Goal: Task Accomplishment & Management: Use online tool/utility

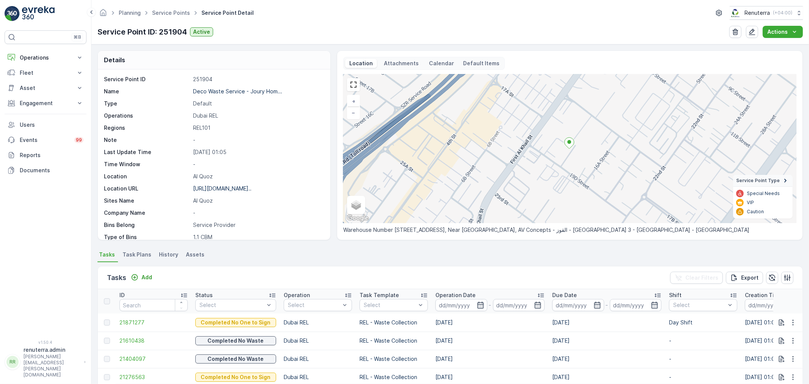
scroll to position [62, 0]
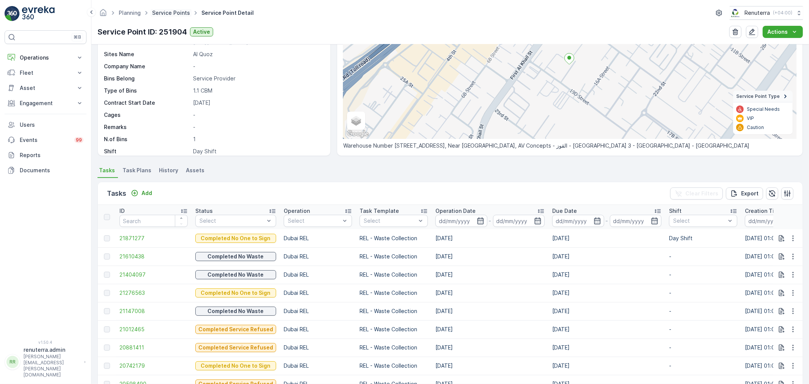
click at [164, 10] on link "Service Points" at bounding box center [171, 12] width 38 height 6
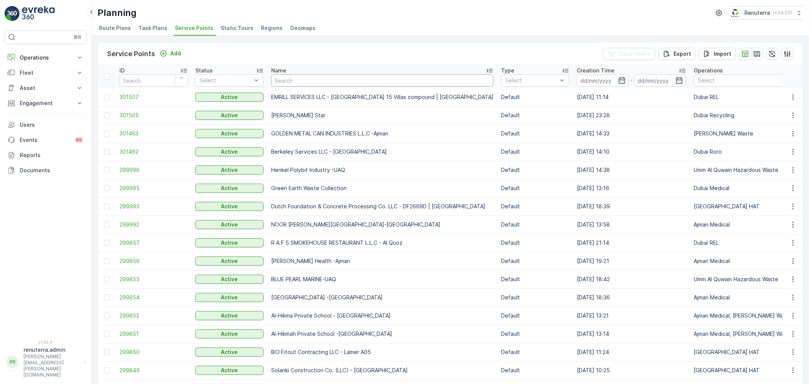
click at [295, 84] on input "text" at bounding box center [382, 80] width 222 height 12
type input "NMC"
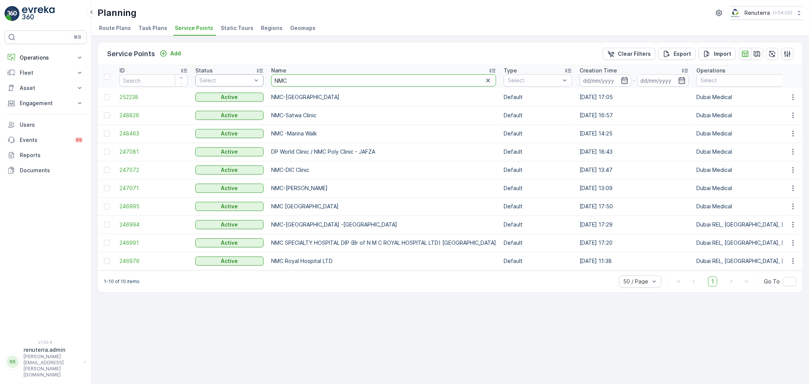
drag, startPoint x: 298, startPoint y: 82, endPoint x: 260, endPoint y: 80, distance: 38.3
type input "New medical"
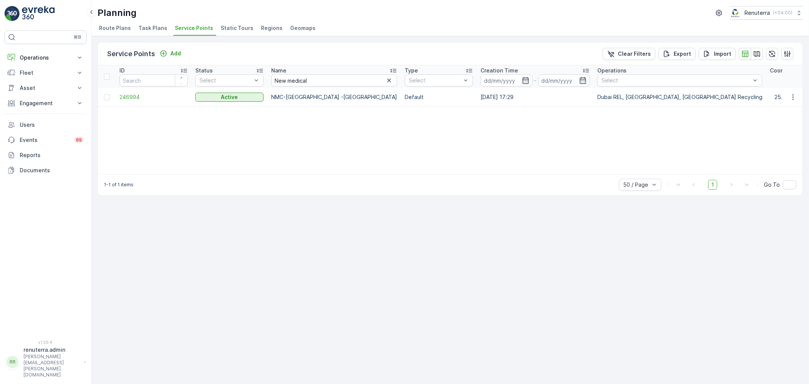
drag, startPoint x: 112, startPoint y: 106, endPoint x: 116, endPoint y: 102, distance: 5.9
click at [114, 104] on div "ID Status Select Name New medical Type Select Creation Time - Operations Select…" at bounding box center [450, 119] width 704 height 108
drag, startPoint x: 118, startPoint y: 101, endPoint x: 122, endPoint y: 99, distance: 5.3
click at [118, 100] on td "246994" at bounding box center [154, 97] width 76 height 18
click at [123, 98] on span "246994" at bounding box center [153, 97] width 68 height 8
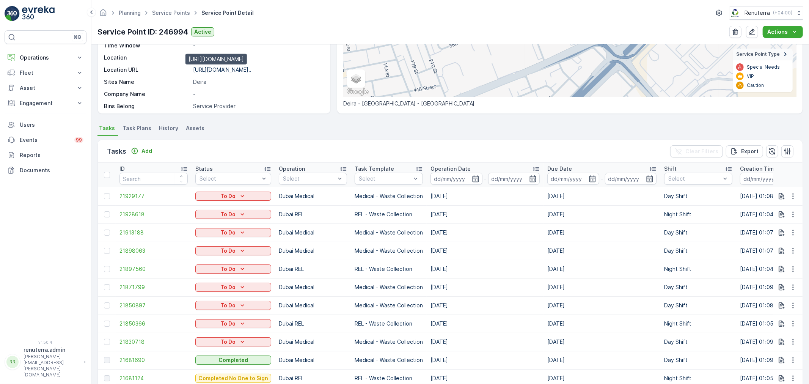
scroll to position [42, 0]
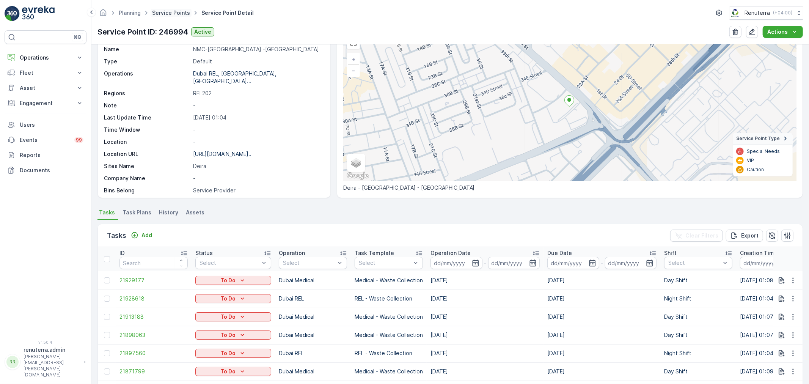
click at [173, 14] on link "Service Points" at bounding box center [171, 12] width 38 height 6
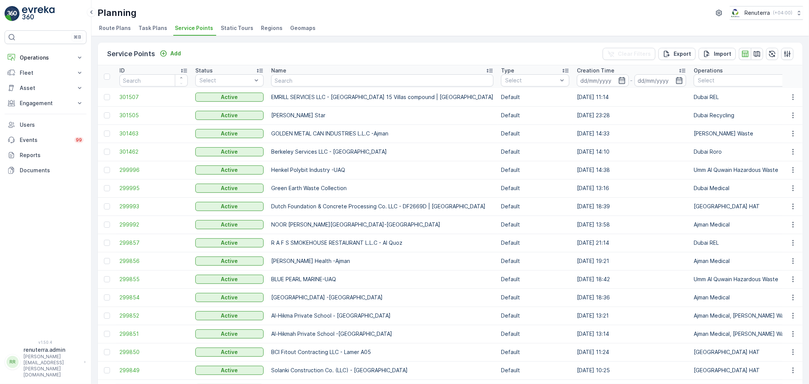
drag, startPoint x: 292, startPoint y: 82, endPoint x: 300, endPoint y: 82, distance: 8.0
click at [300, 82] on input "text" at bounding box center [382, 80] width 222 height 12
type input "Abbs"
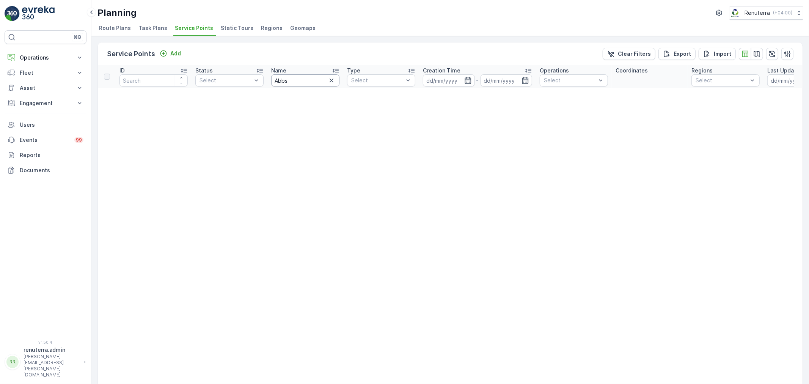
click at [296, 84] on input "Abbs" at bounding box center [305, 80] width 68 height 12
type input "Abbas"
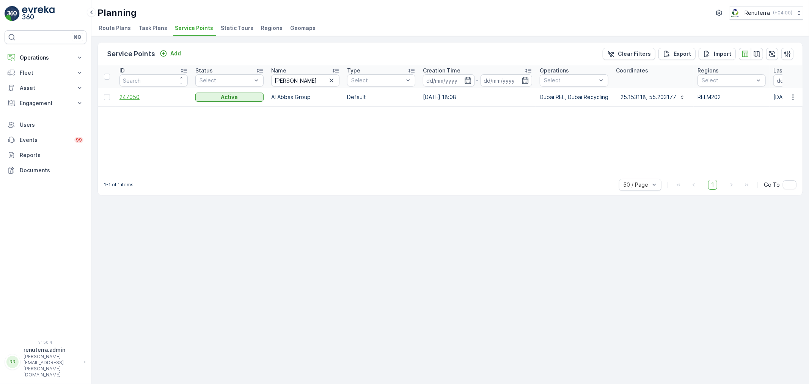
click at [148, 98] on span "247050" at bounding box center [153, 97] width 68 height 8
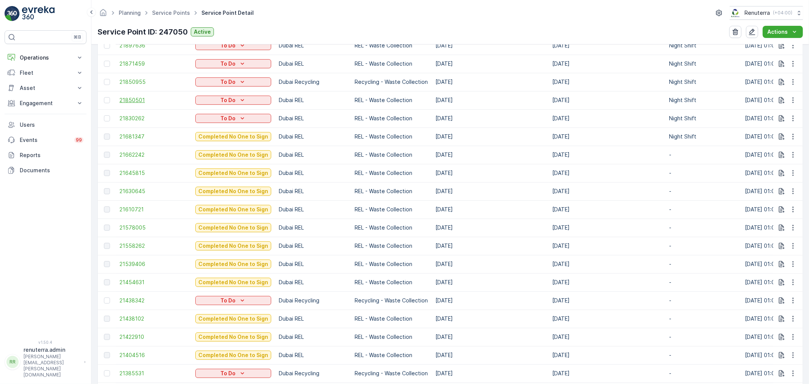
scroll to position [337, 0]
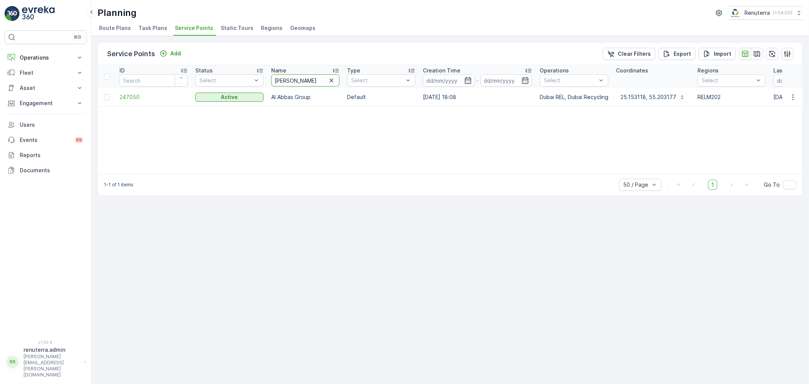
drag, startPoint x: 298, startPoint y: 80, endPoint x: 262, endPoint y: 74, distance: 36.3
type input "Abb"
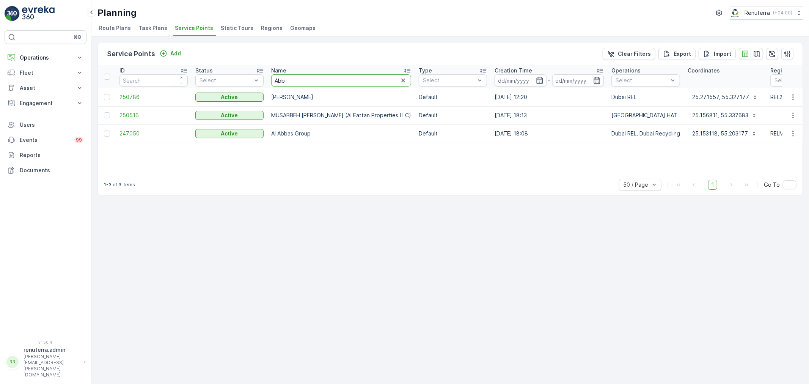
drag, startPoint x: 288, startPoint y: 81, endPoint x: 275, endPoint y: 77, distance: 13.8
click at [275, 77] on input "Abb" at bounding box center [341, 80] width 140 height 12
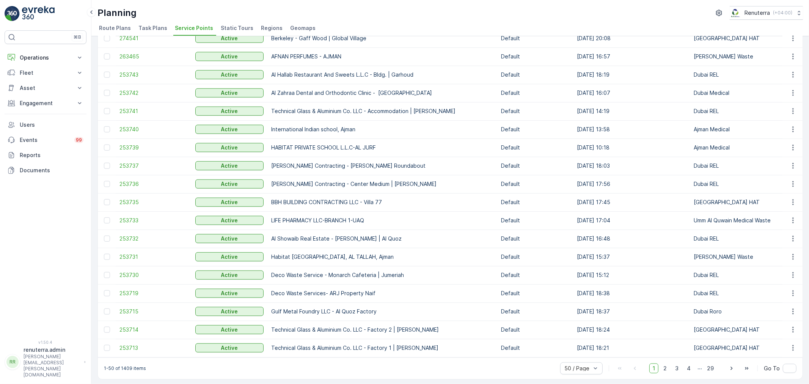
scroll to position [646, 0]
click at [665, 364] on span "2" at bounding box center [665, 367] width 10 height 10
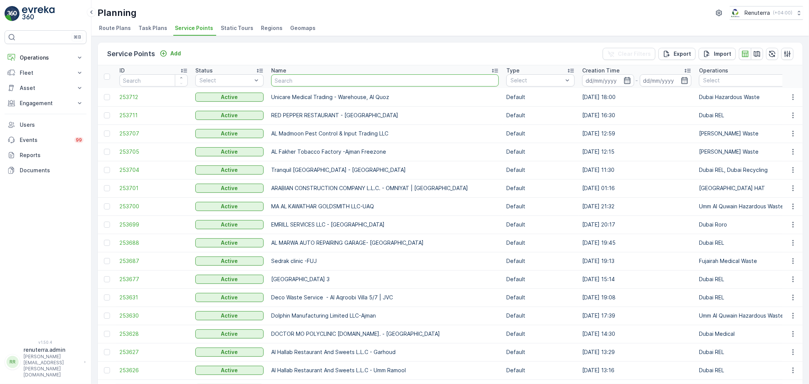
click at [286, 83] on input "text" at bounding box center [385, 80] width 228 height 12
type input "DIP"
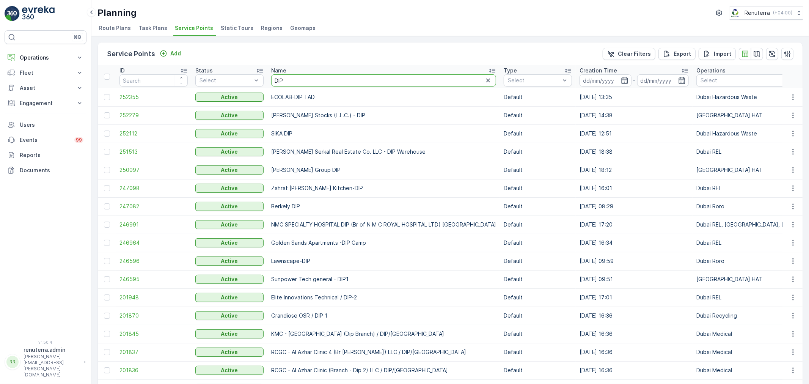
drag, startPoint x: 300, startPoint y: 80, endPoint x: 270, endPoint y: 76, distance: 30.2
click at [270, 76] on th "Name DIP" at bounding box center [383, 76] width 232 height 23
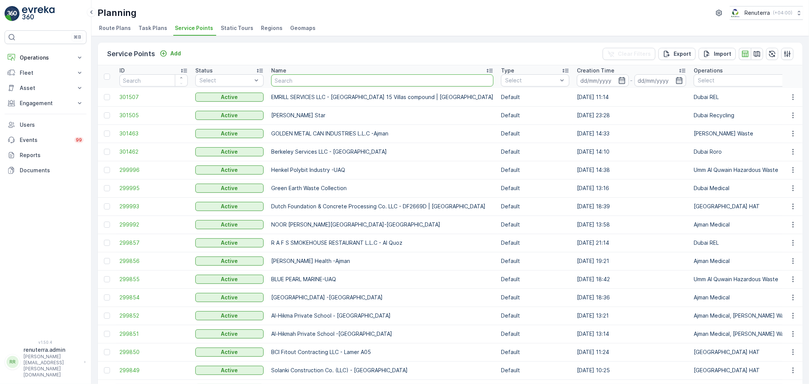
click at [287, 80] on input "text" at bounding box center [382, 80] width 222 height 12
type input "NMC"
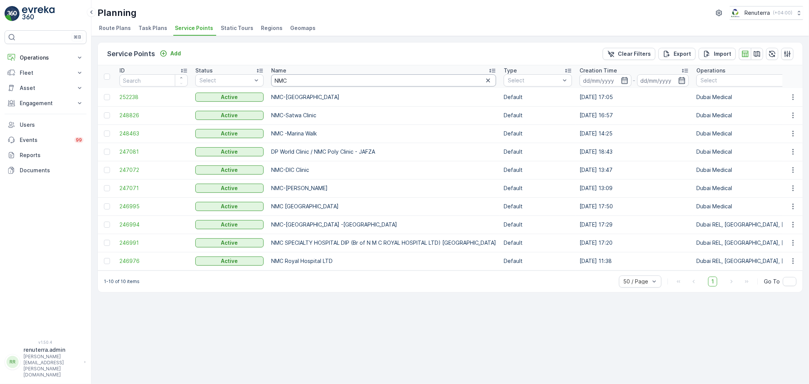
drag, startPoint x: 298, startPoint y: 78, endPoint x: 270, endPoint y: 76, distance: 27.7
click at [270, 76] on th "Name NMC" at bounding box center [383, 76] width 232 height 23
type input "New medical"
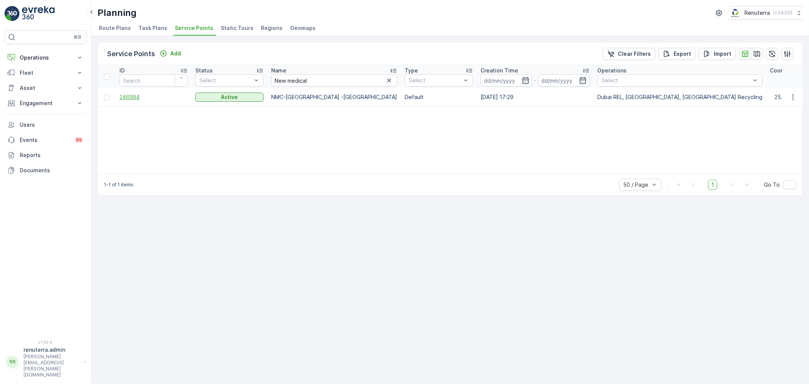
drag, startPoint x: 124, startPoint y: 105, endPoint x: 133, endPoint y: 98, distance: 11.0
click at [124, 105] on td "246994" at bounding box center [154, 97] width 76 height 18
click at [133, 97] on span "246994" at bounding box center [153, 97] width 68 height 8
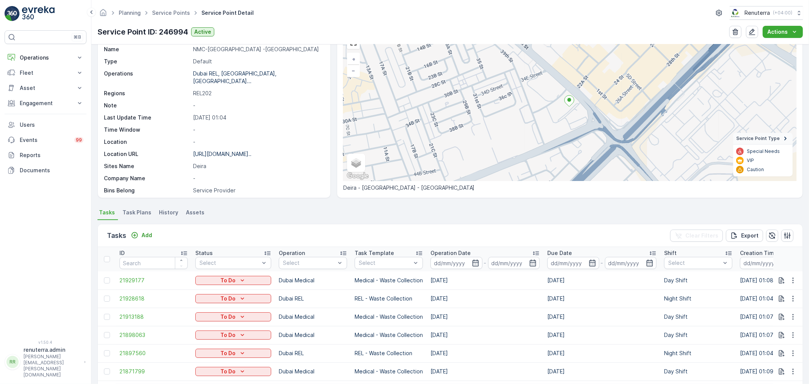
scroll to position [210, 0]
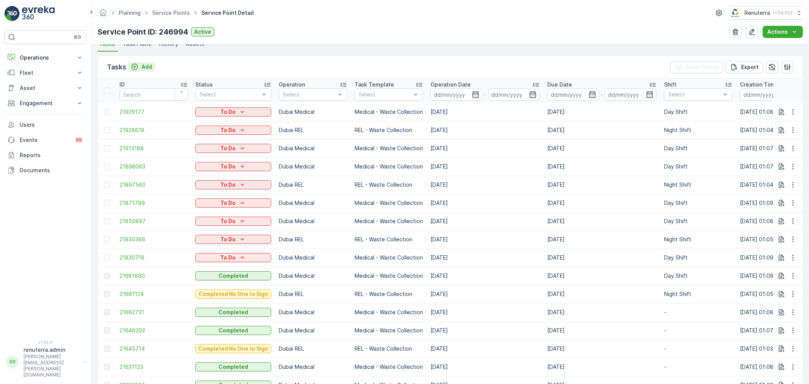
click at [152, 68] on button "Add" at bounding box center [141, 66] width 27 height 9
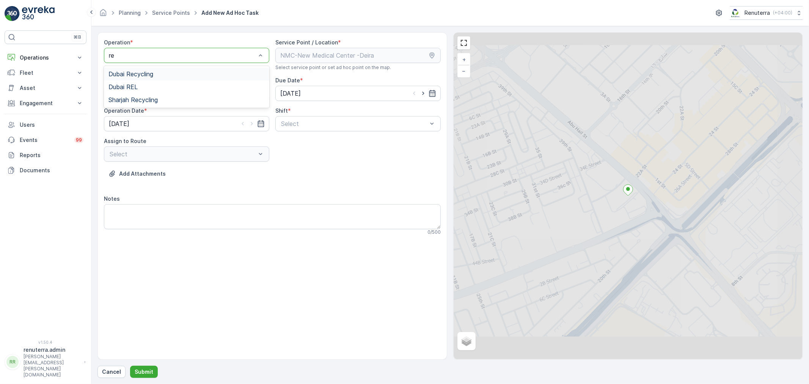
type input "rec"
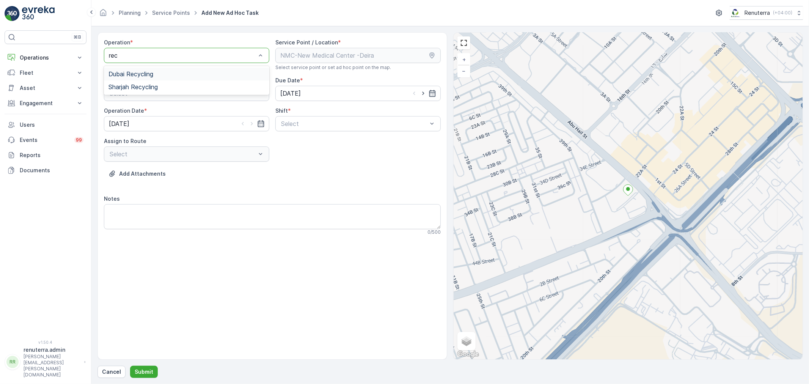
click at [163, 77] on div "Dubai Recycling" at bounding box center [186, 74] width 156 height 7
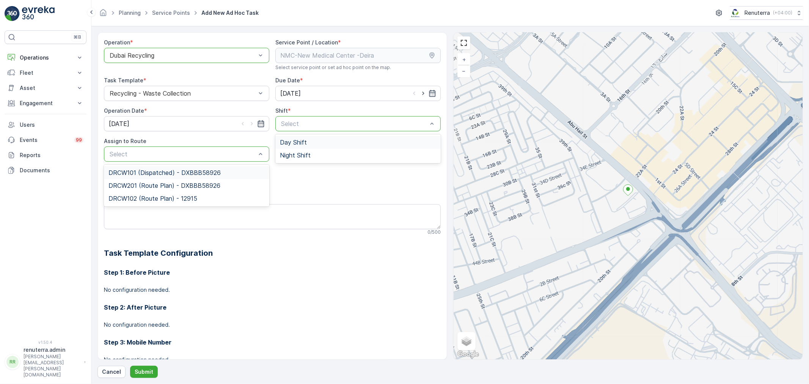
click at [281, 139] on span "Day Shift" at bounding box center [293, 142] width 27 height 7
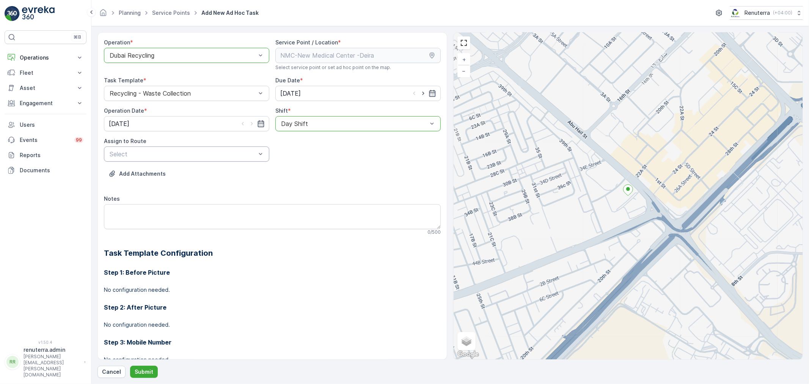
click at [207, 159] on div "Select" at bounding box center [186, 153] width 165 height 15
type input "101"
click at [180, 176] on div "DRCW101 (Dispatched) - DXBBB58926" at bounding box center [186, 172] width 165 height 13
click at [137, 376] on button "Submit" at bounding box center [144, 372] width 28 height 12
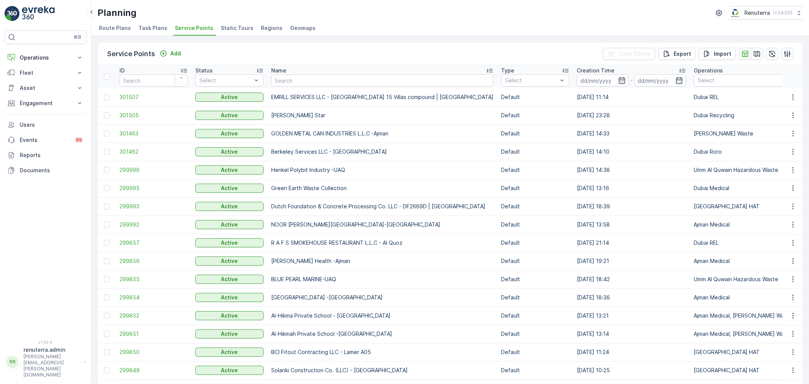
click at [299, 77] on input "text" at bounding box center [382, 80] width 222 height 12
type input "falcon"
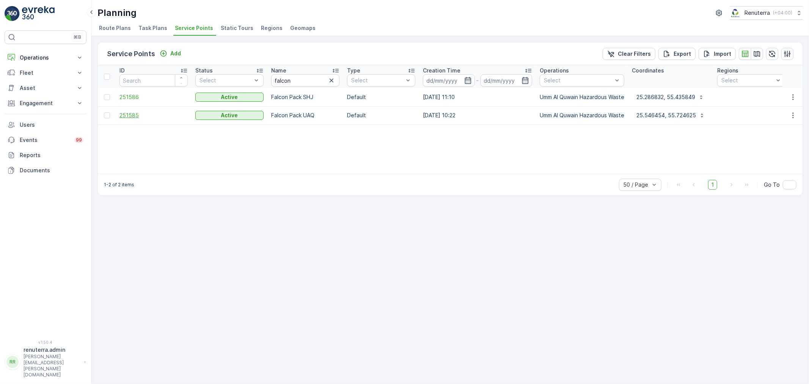
click at [135, 114] on span "251585" at bounding box center [153, 115] width 68 height 8
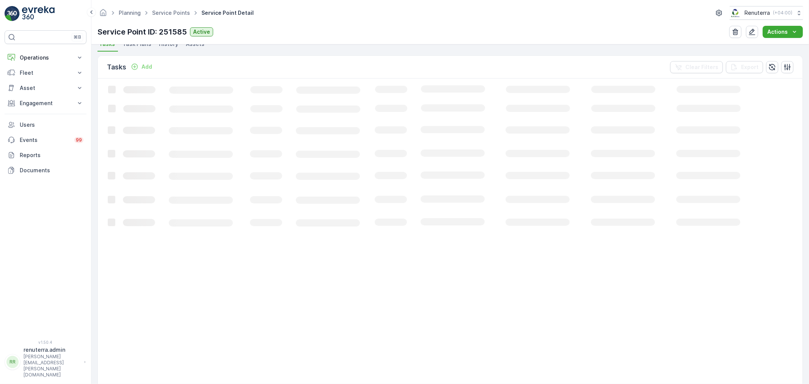
scroll to position [56, 0]
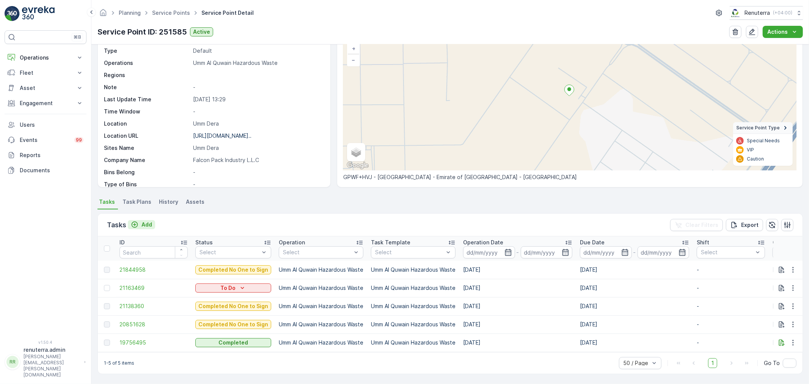
click at [133, 222] on icon "Add" at bounding box center [135, 225] width 8 height 8
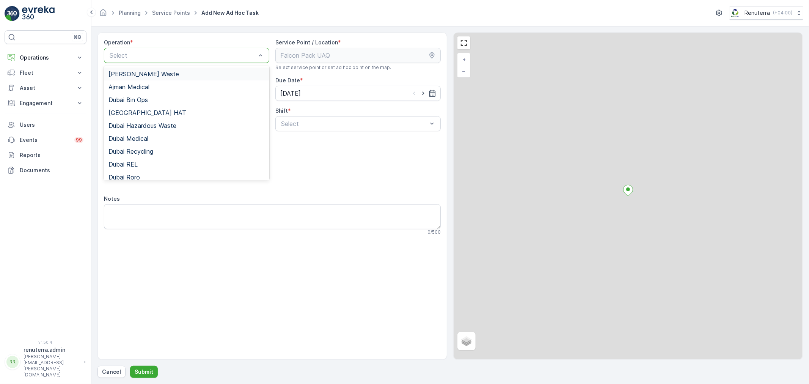
click at [140, 50] on div "Select" at bounding box center [186, 55] width 165 height 15
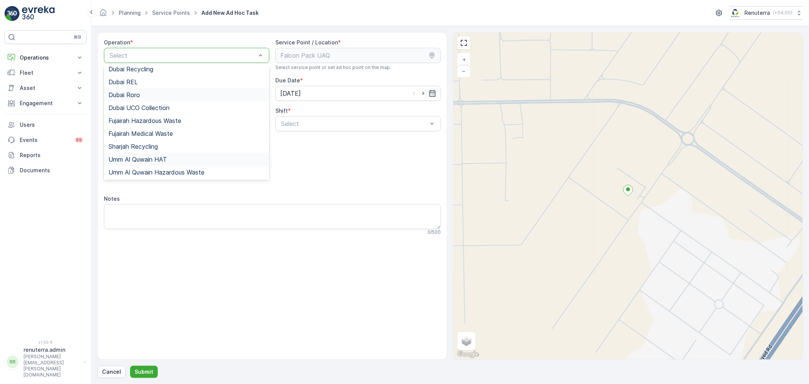
scroll to position [95, 0]
drag, startPoint x: 166, startPoint y: 157, endPoint x: 173, endPoint y: 157, distance: 6.8
click at [166, 157] on span "Umm Al Quwain Hazardous Waste" at bounding box center [156, 159] width 96 height 7
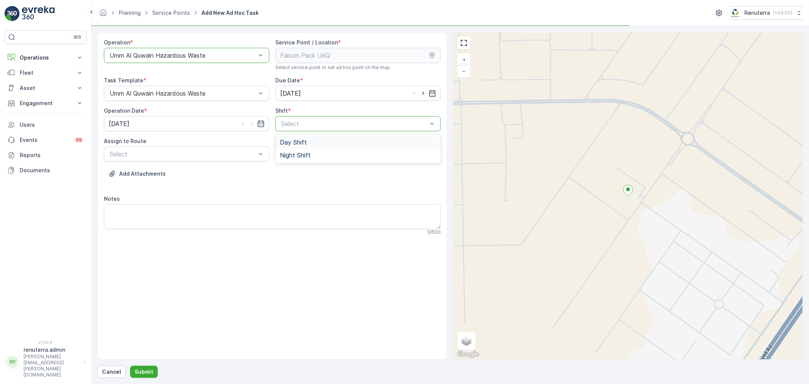
click at [296, 138] on div "Day Shift" at bounding box center [357, 142] width 165 height 13
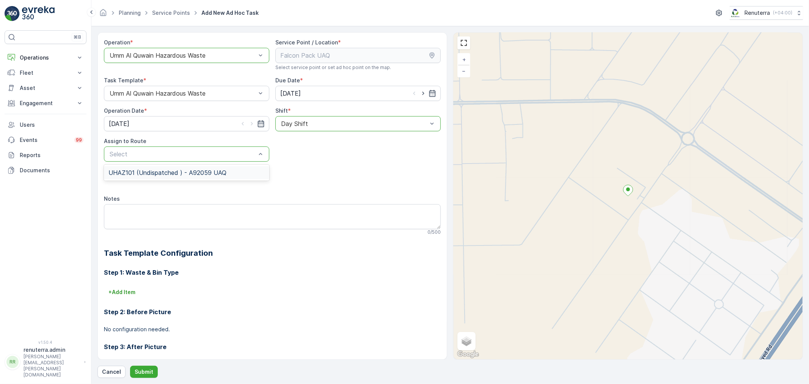
drag, startPoint x: 158, startPoint y: 169, endPoint x: 162, endPoint y: 171, distance: 4.6
click at [162, 171] on span "UHAZ101 (Undispatched ) - A92059 UAQ" at bounding box center [167, 172] width 118 height 7
click at [138, 381] on form "Operation * option Umm Al Quwain Hazardous Waste, selected. Umm Al Quwain Hazar…" at bounding box center [449, 205] width 717 height 358
click at [138, 379] on form "Operation * option Umm Al Quwain Hazardous Waste, selected. Umm Al Quwain Hazar…" at bounding box center [449, 205] width 717 height 358
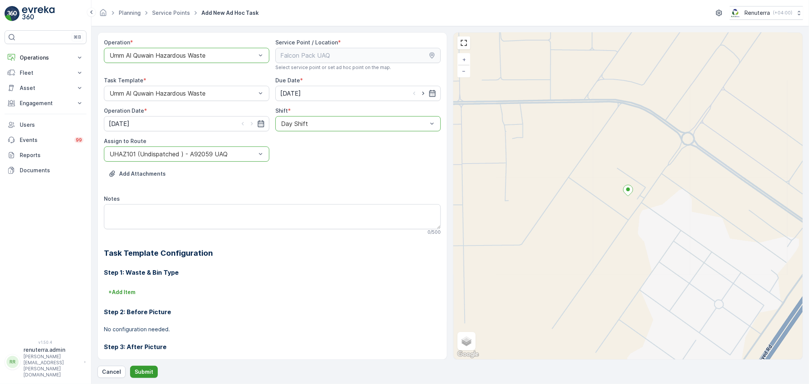
click at [139, 376] on button "Submit" at bounding box center [144, 372] width 28 height 12
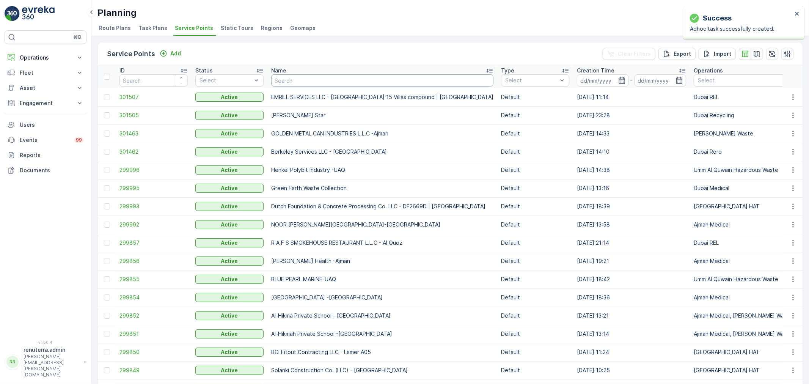
click at [287, 82] on input "text" at bounding box center [382, 80] width 222 height 12
click at [278, 81] on input "text" at bounding box center [382, 80] width 222 height 12
type input "arab"
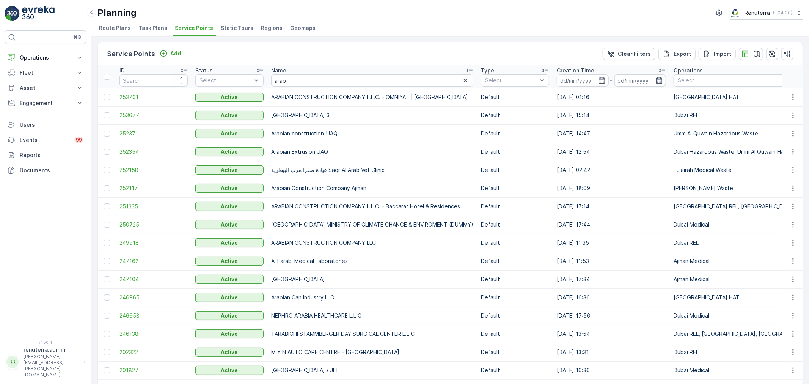
click at [156, 205] on span "251335" at bounding box center [153, 206] width 68 height 8
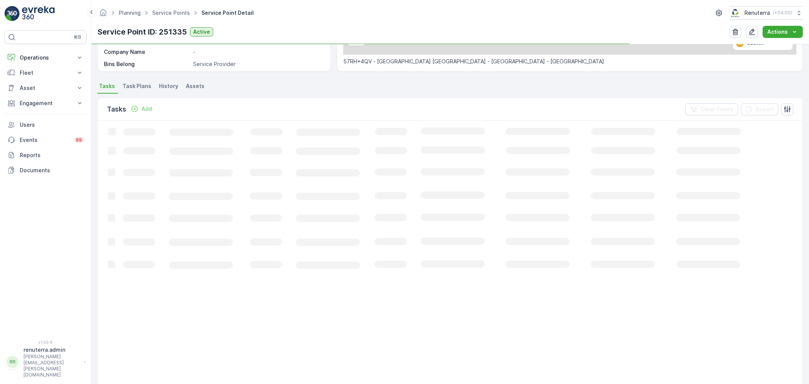
scroll to position [168, 0]
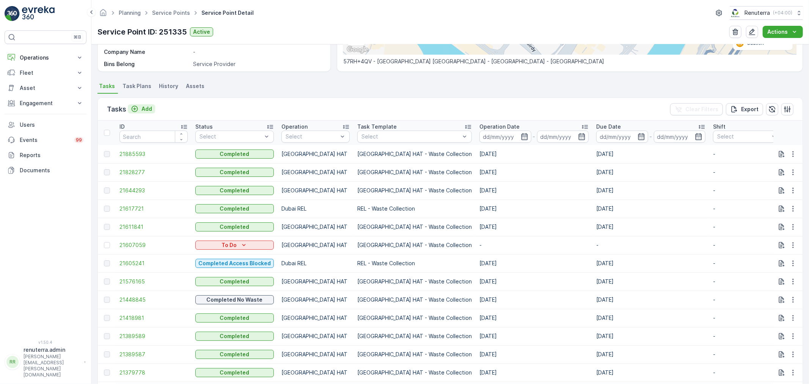
click at [143, 107] on p "Add" at bounding box center [146, 109] width 11 height 8
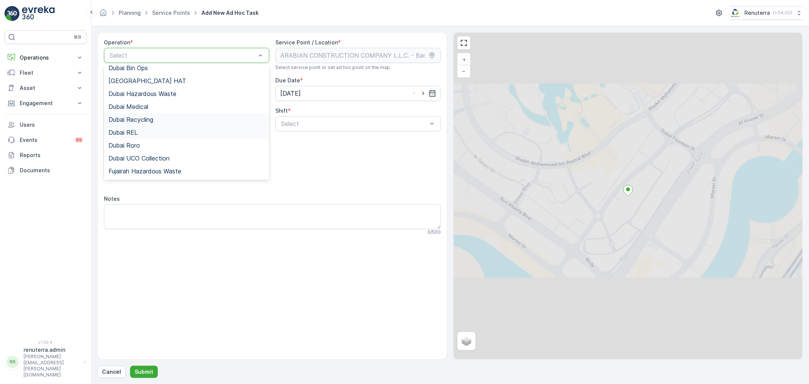
scroll to position [95, 0]
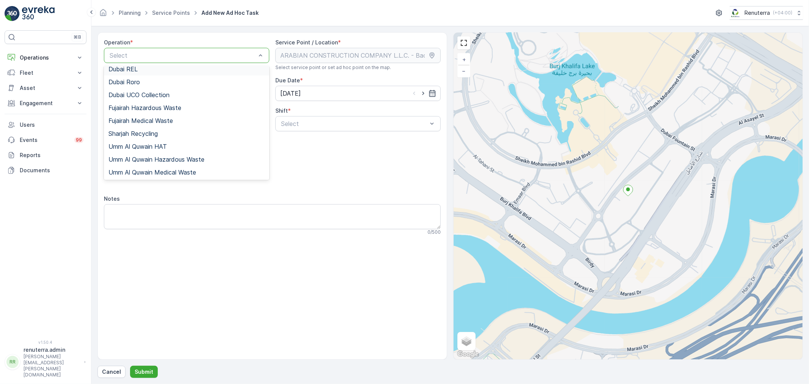
click at [130, 69] on span "Dubai REL" at bounding box center [122, 69] width 29 height 7
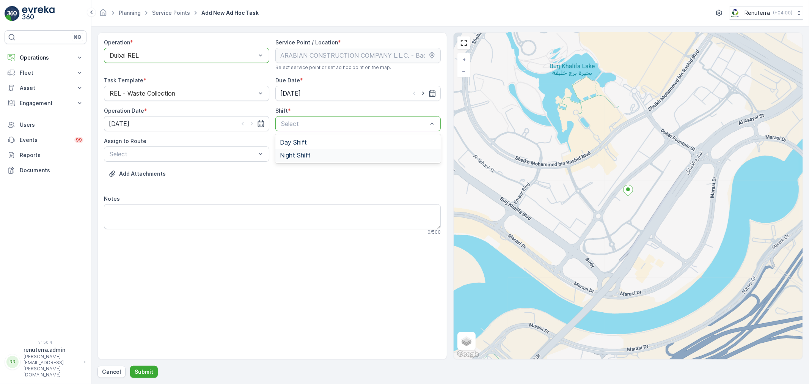
click at [288, 157] on span "Night Shift" at bounding box center [295, 155] width 31 height 7
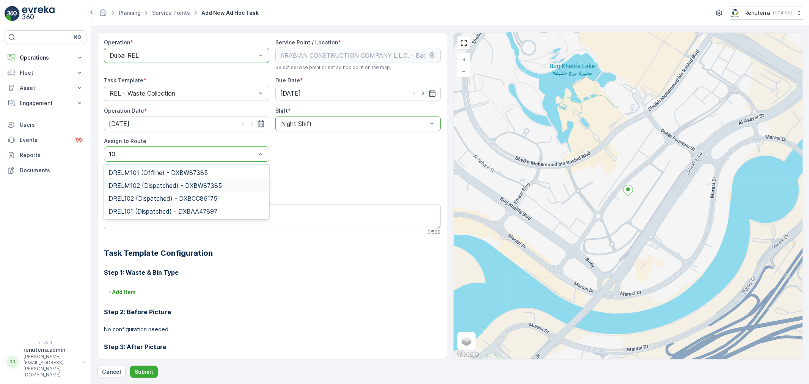
type input "102"
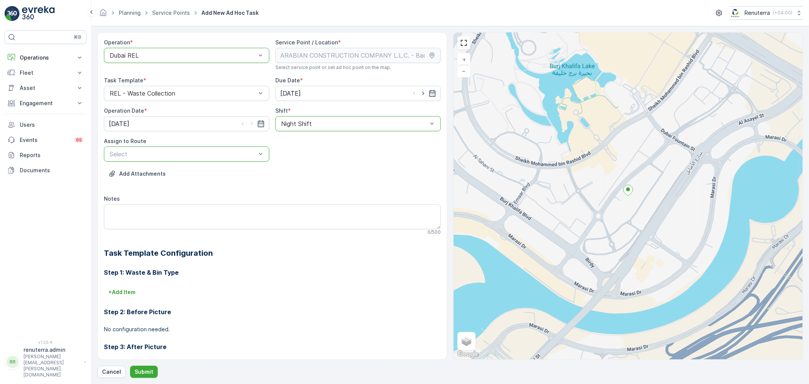
click at [116, 155] on div at bounding box center [183, 154] width 148 height 7
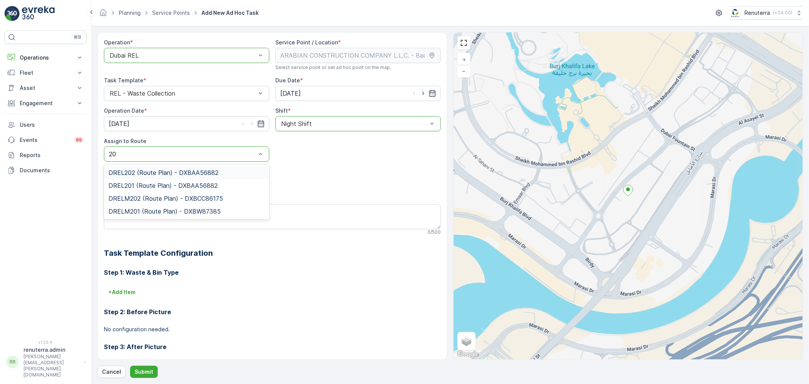
type input "202"
click at [120, 184] on span "DRELM202 (Route Plan) - DXBCC86175" at bounding box center [165, 185] width 115 height 7
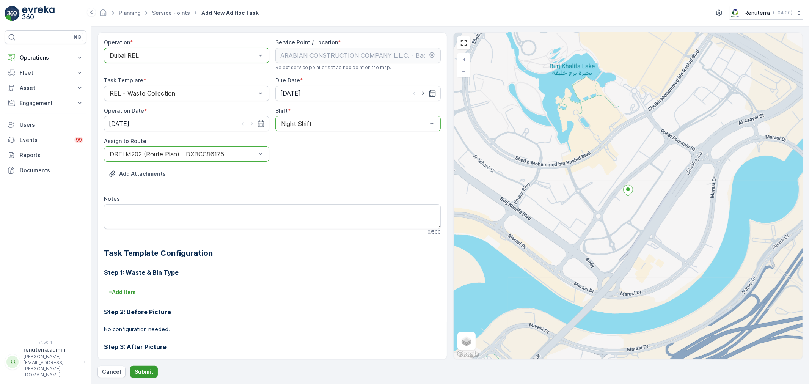
click at [148, 370] on p "Submit" at bounding box center [144, 372] width 19 height 8
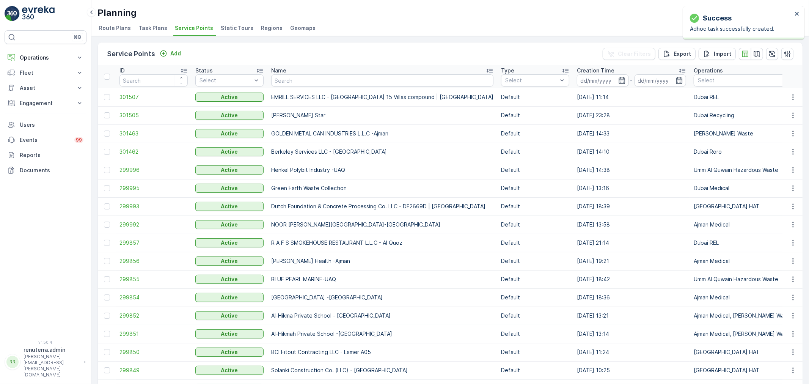
click at [283, 74] on input "text" at bounding box center [382, 80] width 222 height 12
type input "golden"
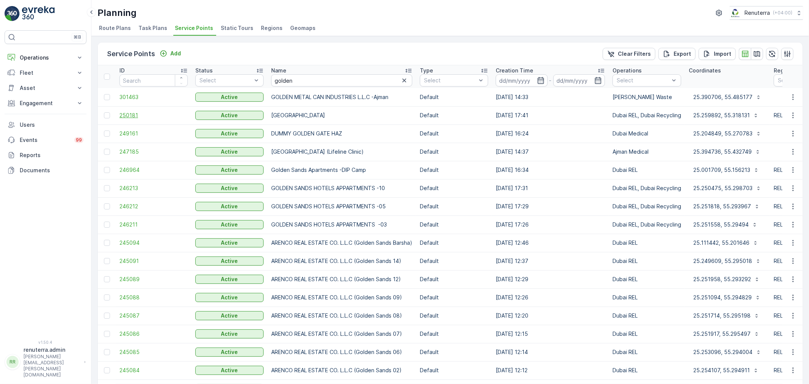
click at [131, 118] on span "250181" at bounding box center [153, 115] width 68 height 8
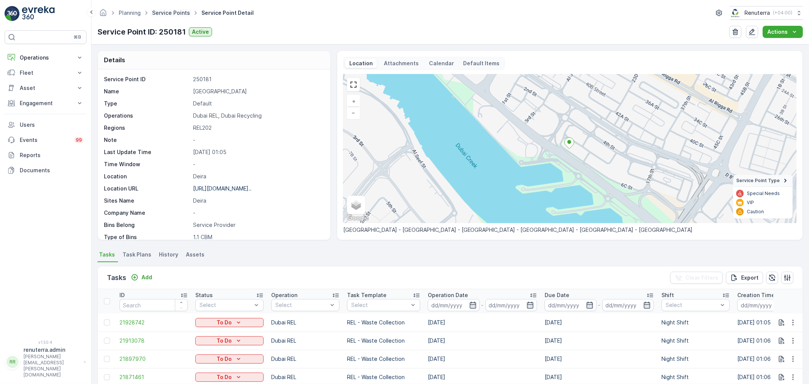
click at [181, 14] on link "Service Points" at bounding box center [171, 12] width 38 height 6
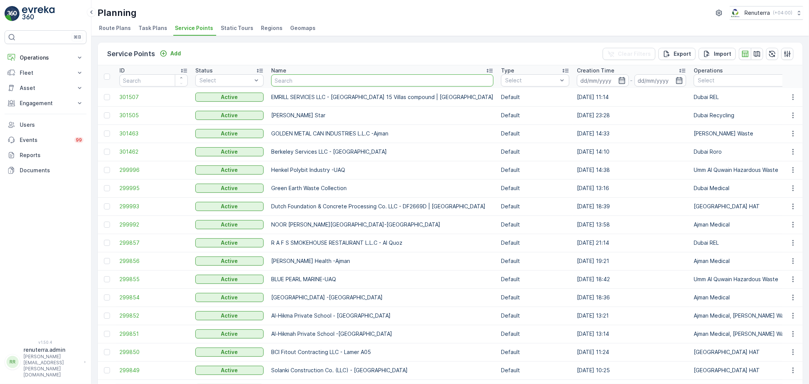
click at [286, 78] on input "text" at bounding box center [382, 80] width 222 height 12
type input "golden"
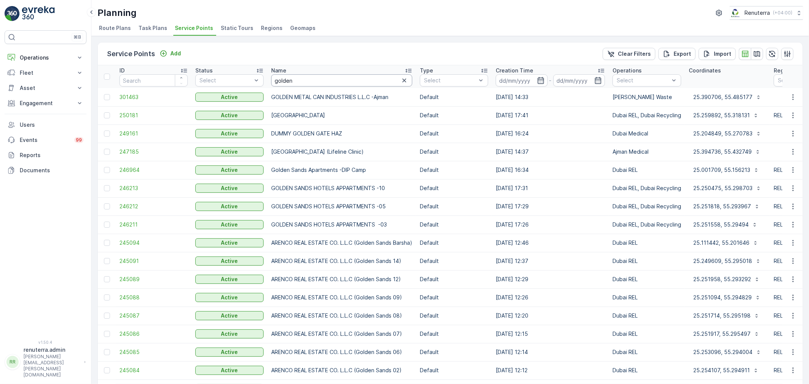
click at [305, 85] on input "golden" at bounding box center [341, 80] width 141 height 12
type input "golden"
click at [306, 77] on input "golden" at bounding box center [341, 80] width 141 height 12
click at [137, 111] on span "250181" at bounding box center [153, 115] width 68 height 8
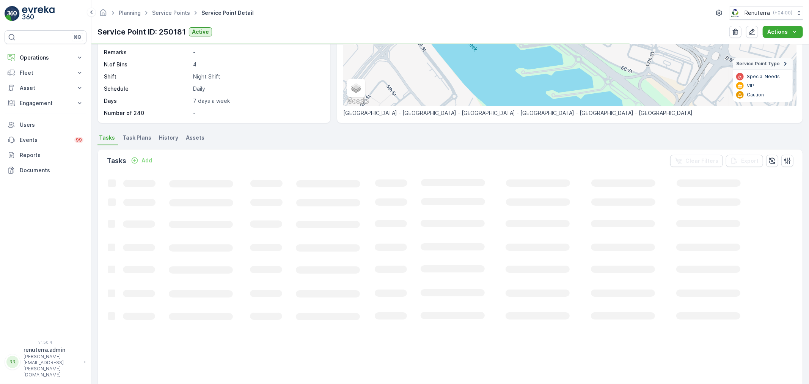
scroll to position [126, 0]
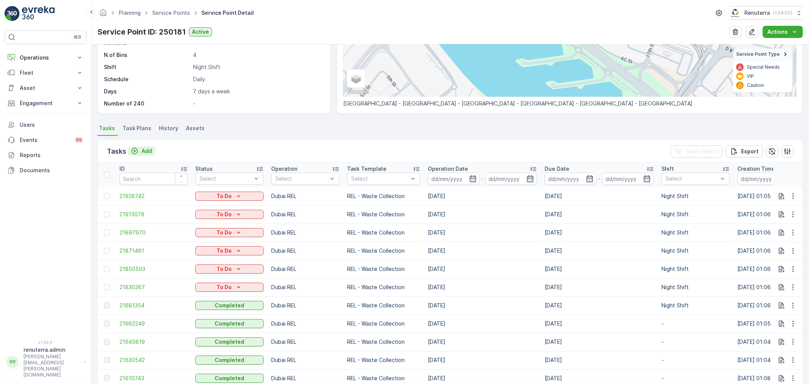
click at [139, 150] on div "Add" at bounding box center [141, 151] width 21 height 8
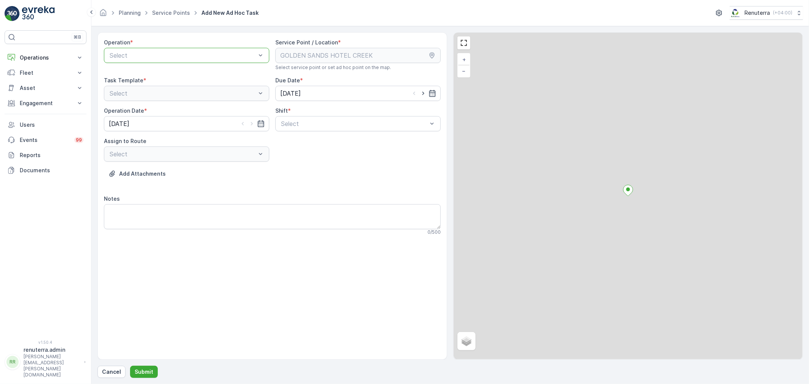
click at [158, 56] on div at bounding box center [183, 55] width 148 height 7
click at [160, 65] on div "Operation * Select" at bounding box center [186, 55] width 165 height 32
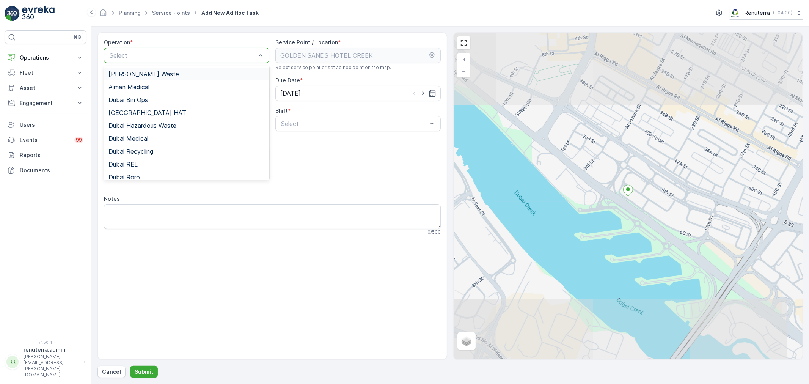
click at [157, 52] on div at bounding box center [183, 55] width 148 height 7
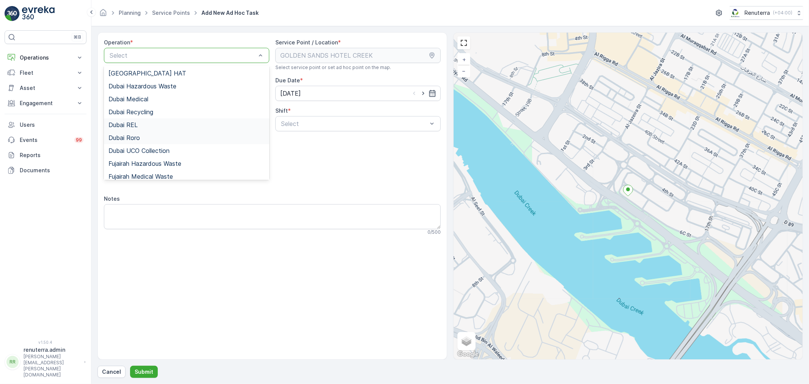
scroll to position [42, 0]
click at [157, 107] on div "Dubai Recycling" at bounding box center [186, 109] width 156 height 7
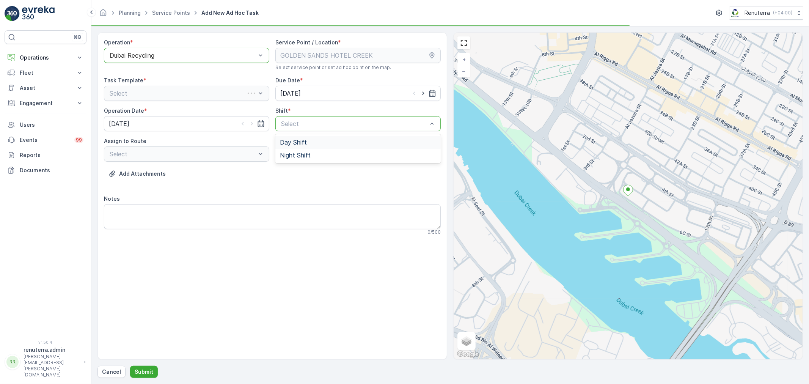
drag, startPoint x: 308, startPoint y: 127, endPoint x: 303, endPoint y: 137, distance: 11.0
click at [303, 137] on div "Day Shift" at bounding box center [357, 142] width 165 height 13
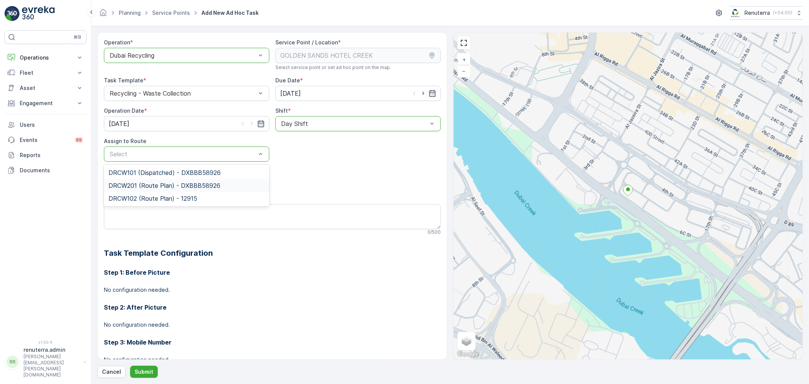
click at [195, 188] on span "DRCW201 (Route Plan) - DXBBB58926" at bounding box center [164, 185] width 112 height 7
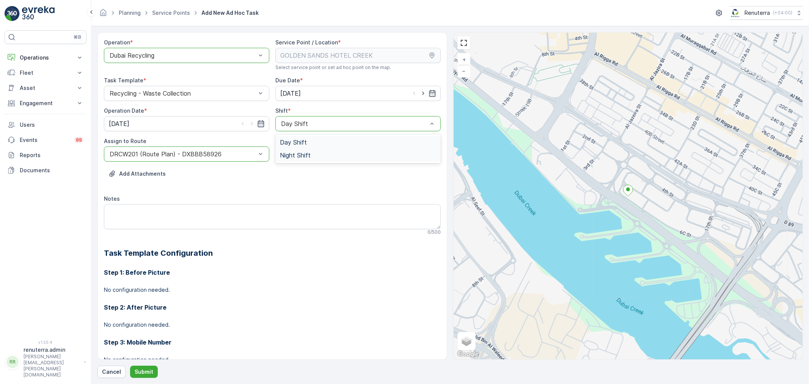
drag, startPoint x: 297, startPoint y: 123, endPoint x: 294, endPoint y: 155, distance: 31.9
click at [297, 122] on div at bounding box center [354, 123] width 148 height 7
click at [292, 155] on span "Night Shift" at bounding box center [295, 155] width 31 height 7
click at [198, 149] on div "DRCW201 (Route Plan) - DXBBB58926" at bounding box center [186, 153] width 165 height 15
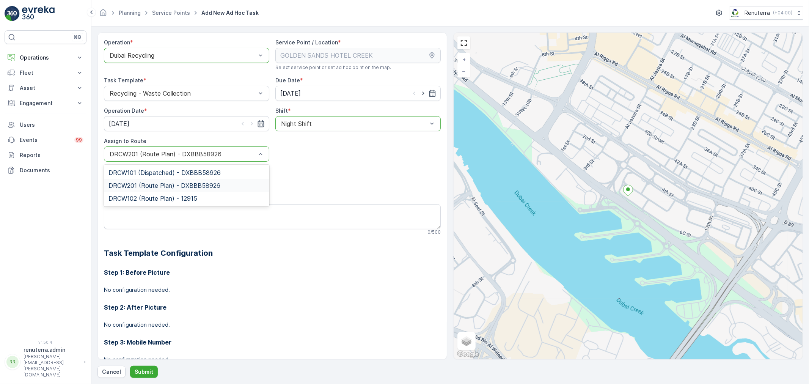
drag, startPoint x: 182, startPoint y: 183, endPoint x: 180, endPoint y: 195, distance: 11.9
click at [181, 182] on span "DRCW201 (Route Plan) - DXBBB58926" at bounding box center [164, 185] width 112 height 7
click at [151, 380] on form "Operation * option Dubai Recycling, selected. Dubai Recycling Service Point / L…" at bounding box center [449, 205] width 717 height 358
click at [151, 377] on button "Submit" at bounding box center [144, 372] width 28 height 12
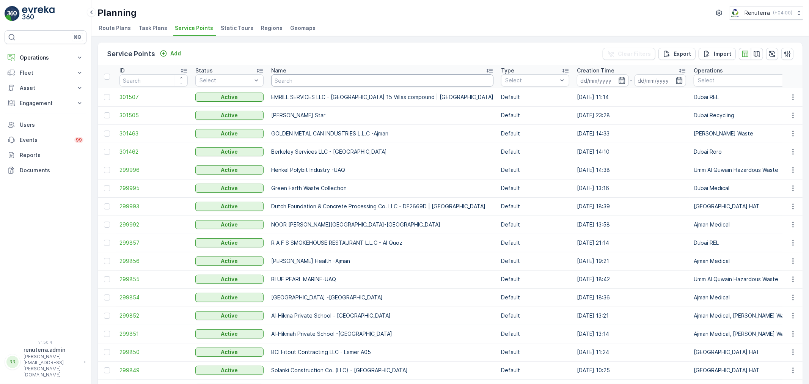
click at [282, 80] on input "text" at bounding box center [382, 80] width 222 height 12
type input "Henkal"
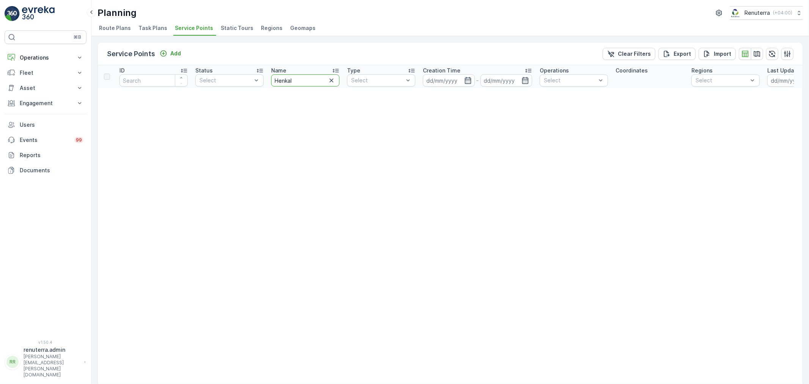
drag, startPoint x: 288, startPoint y: 76, endPoint x: 270, endPoint y: 76, distance: 18.6
click at [270, 76] on th "Name Henkal" at bounding box center [305, 76] width 76 height 23
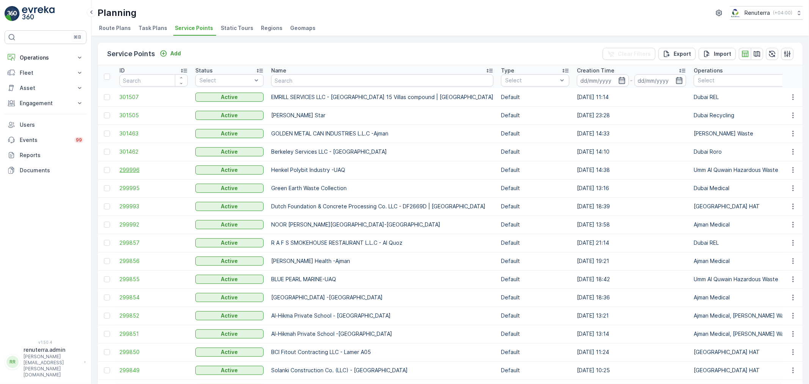
click at [122, 167] on span "299996" at bounding box center [153, 170] width 68 height 8
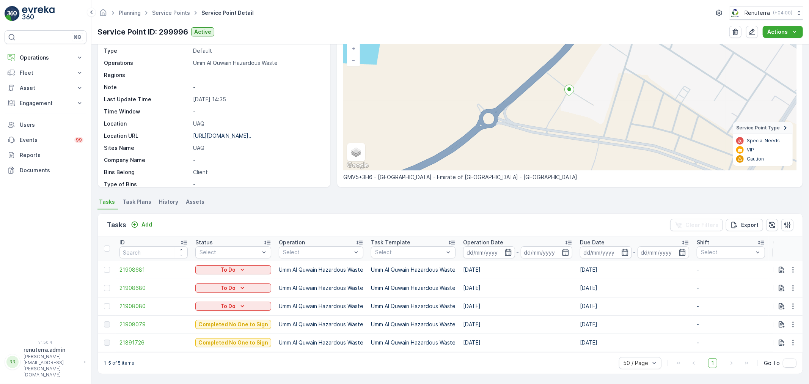
scroll to position [56, 0]
click at [149, 221] on p "Add" at bounding box center [146, 225] width 11 height 8
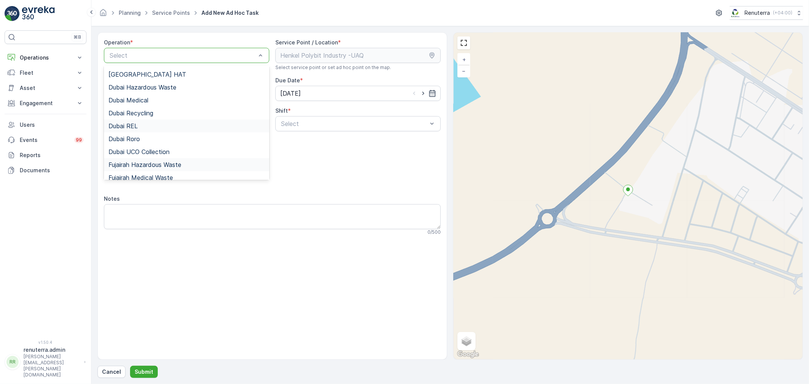
scroll to position [95, 0]
click at [156, 156] on span "Umm Al Quwain Hazardous Waste" at bounding box center [156, 159] width 96 height 7
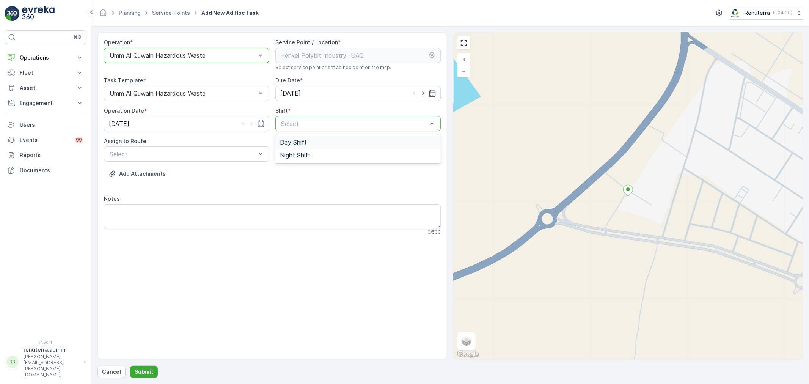
click at [304, 138] on div "Day Shift" at bounding box center [357, 142] width 165 height 13
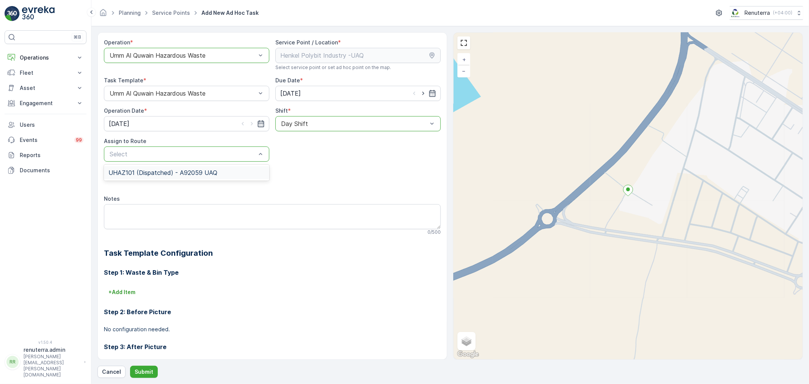
click at [195, 173] on span "UHAZ101 (Dispatched) - A92059 UAQ" at bounding box center [162, 172] width 109 height 7
click at [139, 368] on p "Submit" at bounding box center [144, 372] width 19 height 8
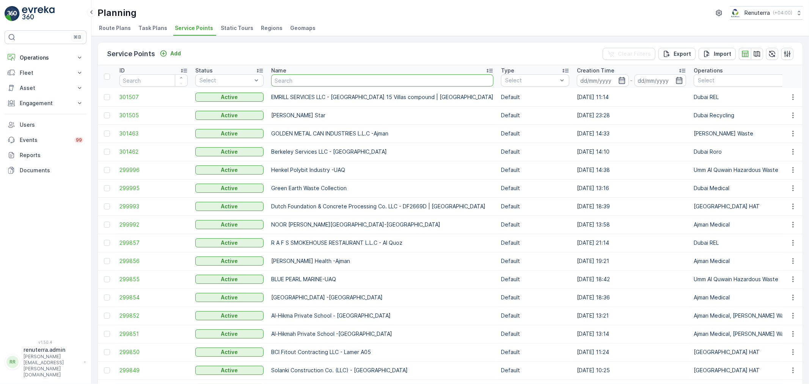
click at [296, 77] on input "text" at bounding box center [382, 80] width 222 height 12
type input "emrill"
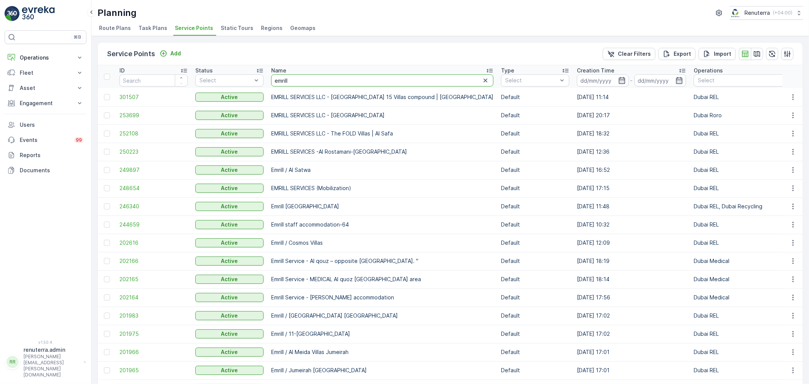
drag, startPoint x: 291, startPoint y: 76, endPoint x: 271, endPoint y: 75, distance: 19.7
click at [271, 75] on div "emrill" at bounding box center [382, 80] width 222 height 12
type input "me"
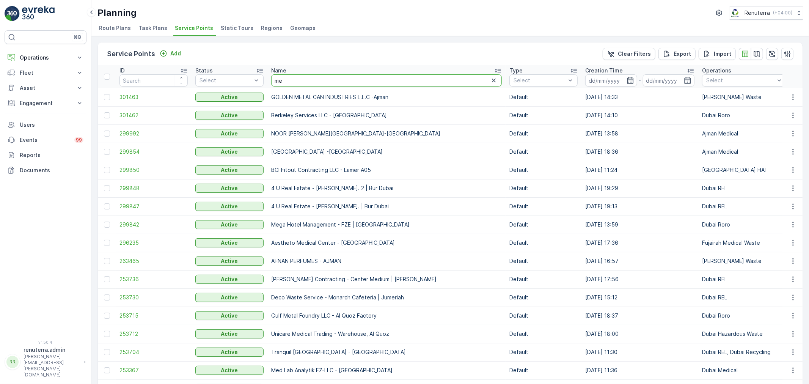
click at [273, 78] on input "me" at bounding box center [386, 80] width 231 height 12
type input "saudi"
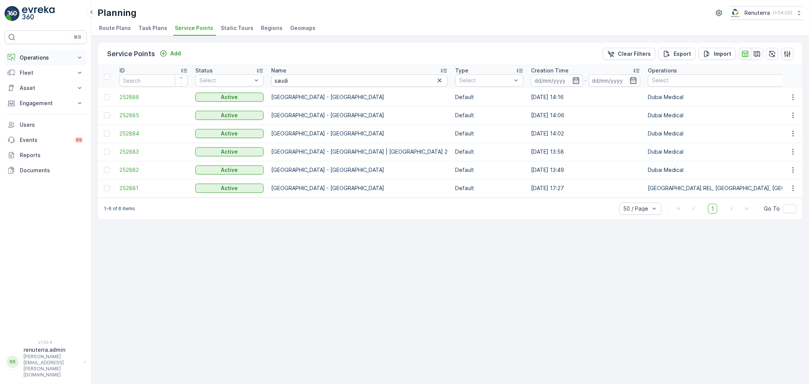
click at [39, 57] on p "Operations" at bounding box center [46, 58] width 52 height 8
drag, startPoint x: 275, startPoint y: 78, endPoint x: 267, endPoint y: 78, distance: 8.0
click at [267, 78] on th "Name saudi" at bounding box center [359, 76] width 184 height 23
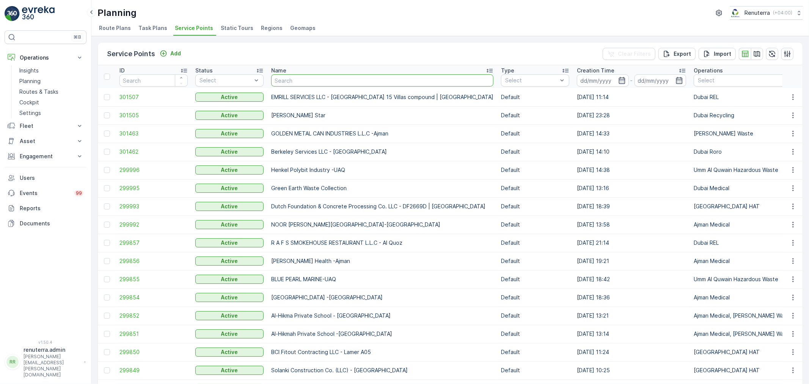
click at [282, 78] on input "text" at bounding box center [382, 80] width 222 height 12
type input "T"
click at [296, 78] on input "text" at bounding box center [382, 80] width 222 height 12
type input "hudaib"
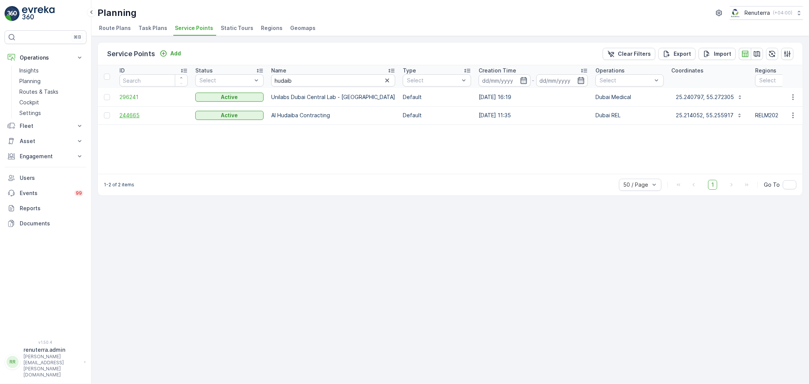
click at [148, 116] on span "244665" at bounding box center [153, 115] width 68 height 8
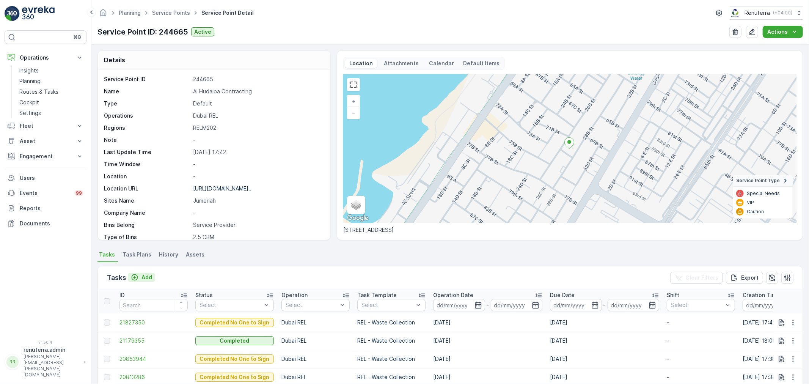
click at [149, 278] on p "Add" at bounding box center [146, 277] width 11 height 8
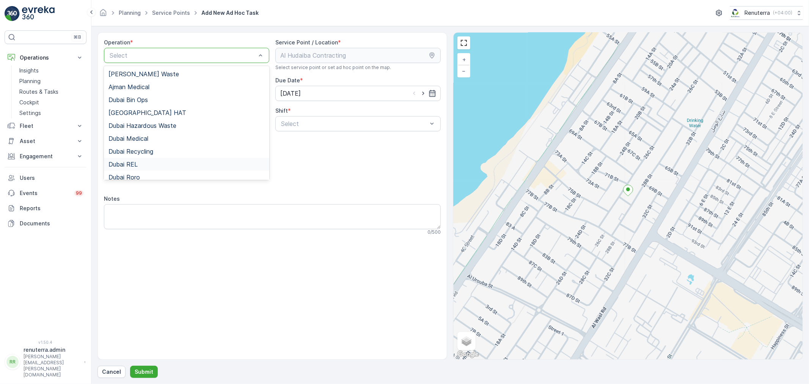
click at [154, 161] on div "Dubai REL" at bounding box center [186, 164] width 156 height 7
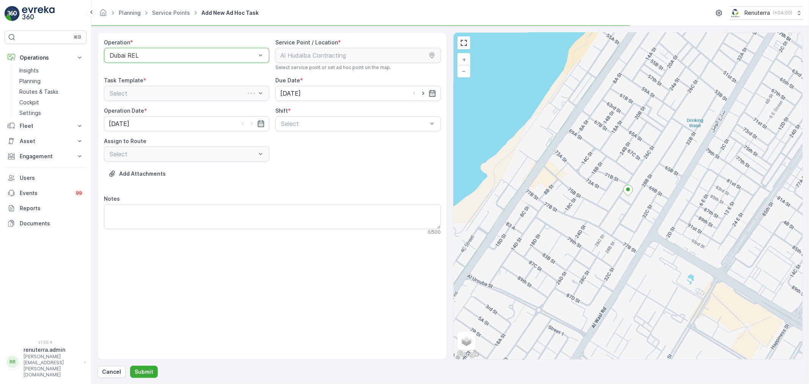
drag, startPoint x: 333, startPoint y: 117, endPoint x: 331, endPoint y: 132, distance: 14.8
click at [332, 116] on div "Select" at bounding box center [357, 123] width 165 height 15
click at [315, 145] on div "Day Shift" at bounding box center [358, 142] width 156 height 7
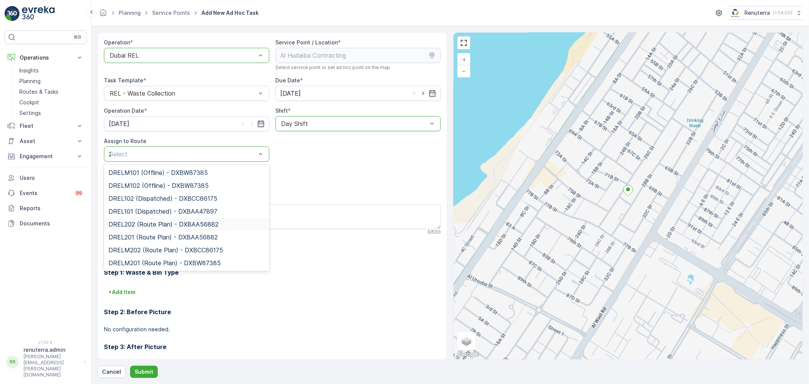
type input "202"
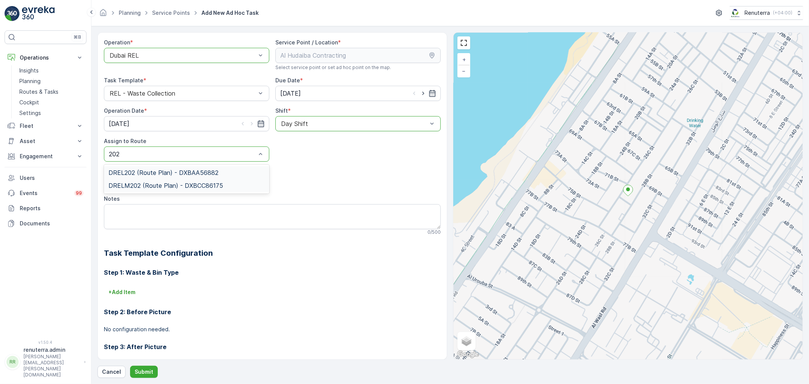
click at [164, 182] on span "DRELM202 (Route Plan) - DXBCC86175" at bounding box center [165, 185] width 115 height 7
click at [301, 127] on div "Day Shift" at bounding box center [357, 123] width 165 height 15
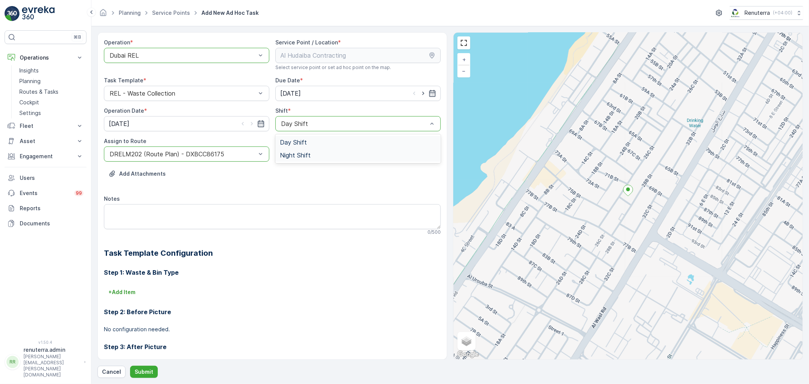
click at [293, 157] on span "Night Shift" at bounding box center [295, 155] width 31 height 7
click at [146, 370] on p "Submit" at bounding box center [144, 372] width 19 height 8
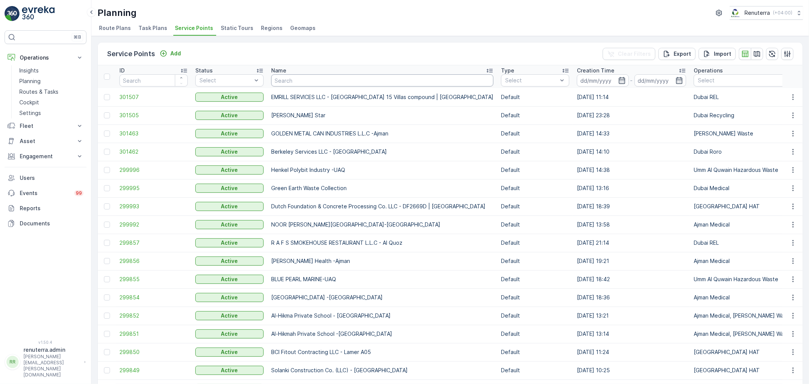
click at [276, 80] on input "text" at bounding box center [382, 80] width 222 height 12
type input "bus"
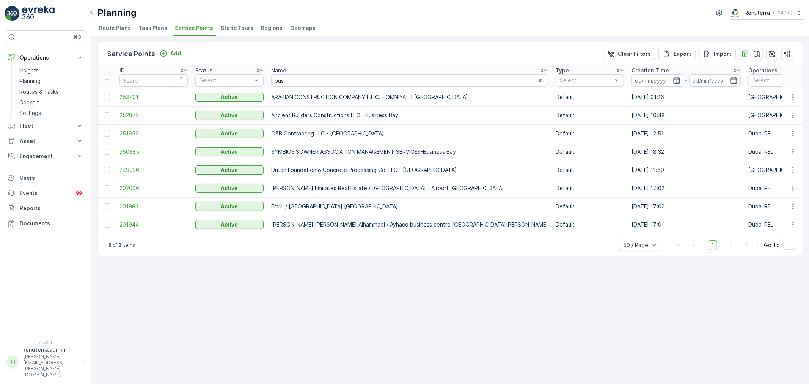
click at [126, 151] on span "250385" at bounding box center [153, 152] width 68 height 8
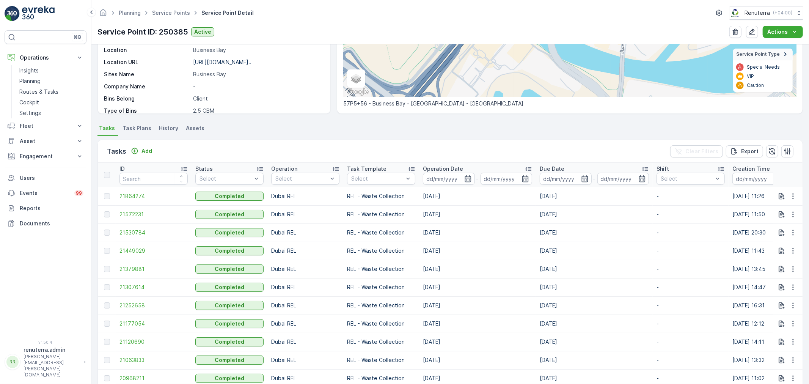
scroll to position [210, 0]
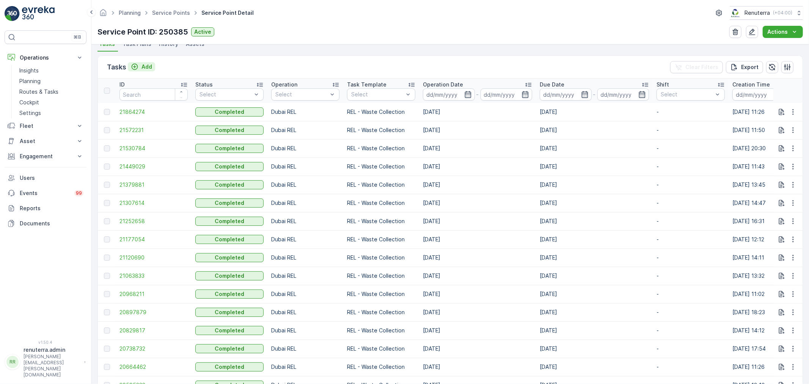
click at [140, 69] on button "Add" at bounding box center [141, 66] width 27 height 9
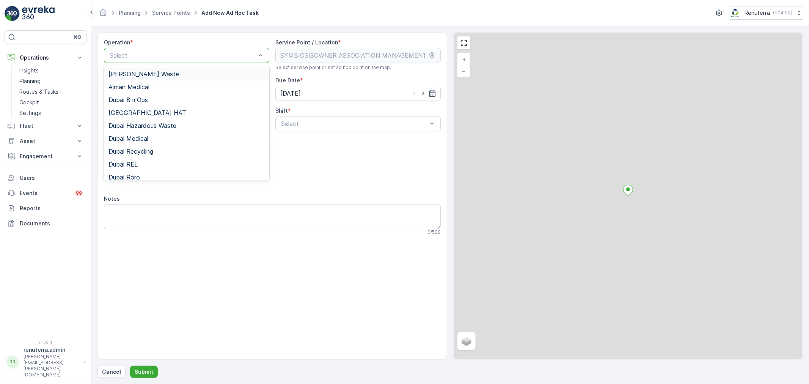
click at [141, 49] on div "Select" at bounding box center [186, 55] width 165 height 15
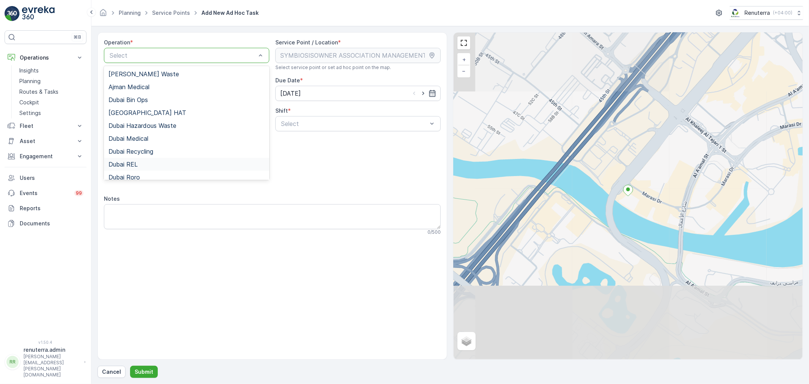
click at [147, 161] on div "Dubai REL" at bounding box center [186, 164] width 156 height 7
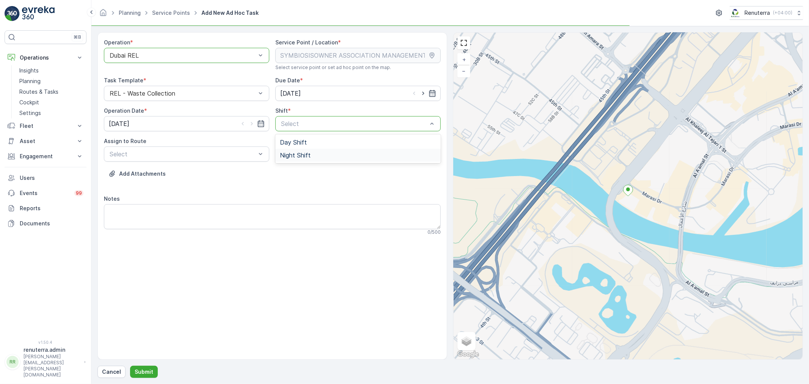
click at [312, 155] on div "Night Shift" at bounding box center [358, 155] width 156 height 7
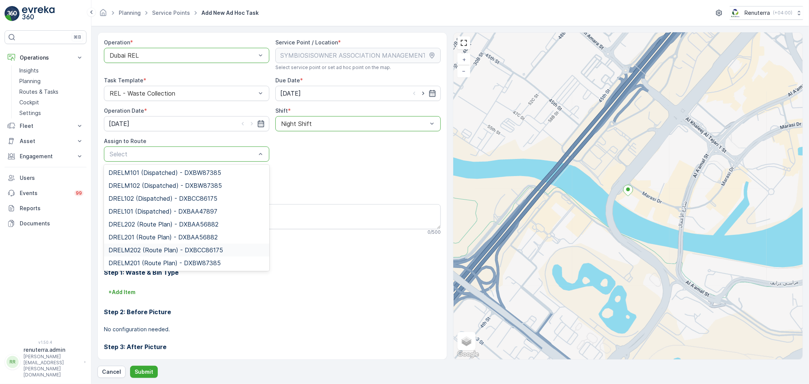
click at [174, 248] on span "DRELM202 (Route Plan) - DXBCC86175" at bounding box center [165, 249] width 115 height 7
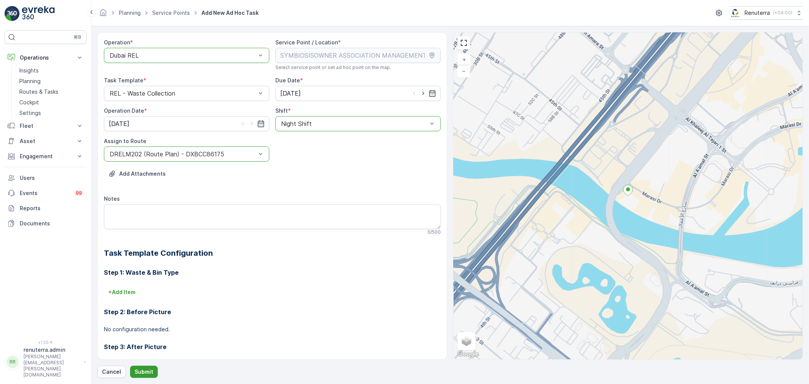
click at [144, 366] on button "Submit" at bounding box center [144, 372] width 28 height 12
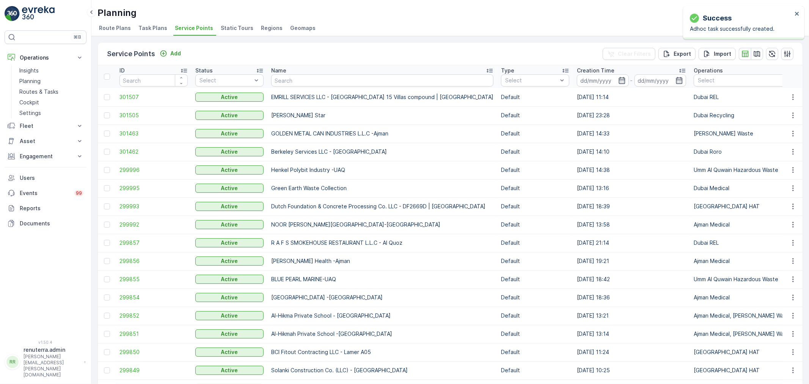
click at [288, 82] on input "text" at bounding box center [382, 80] width 222 height 12
click at [290, 76] on input "text" at bounding box center [382, 80] width 222 height 12
type input "arj"
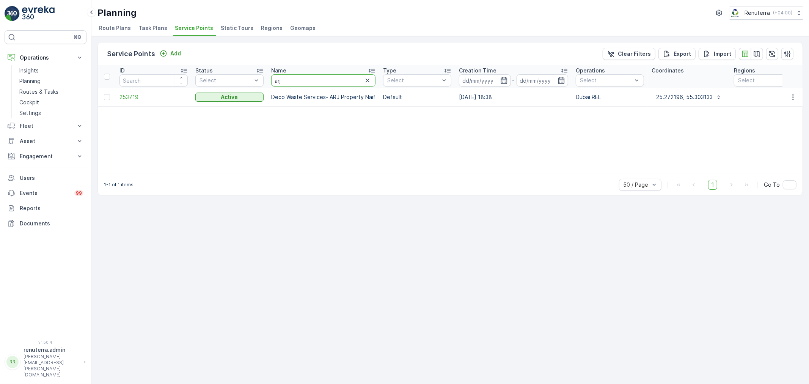
click at [298, 77] on input "arj" at bounding box center [323, 80] width 104 height 12
type input "a"
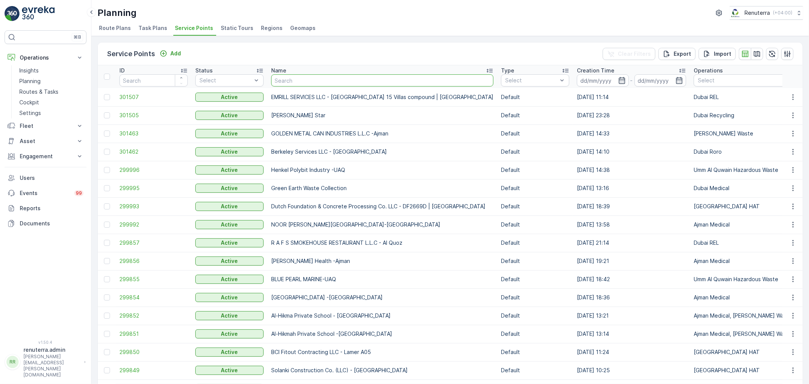
click at [282, 79] on input "text" at bounding box center [382, 80] width 222 height 12
type input "rashid"
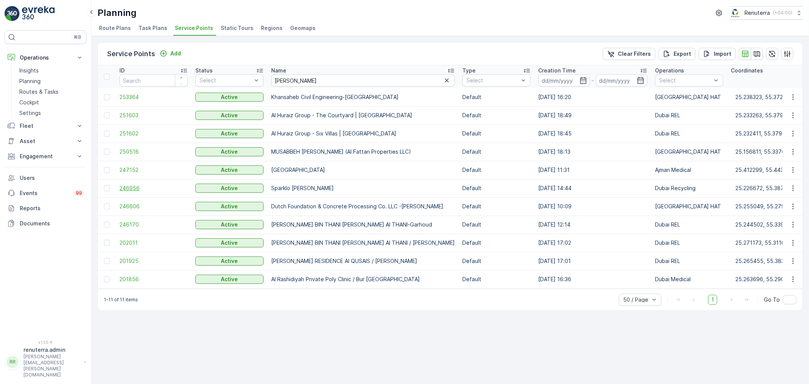
click at [150, 187] on span "246956" at bounding box center [153, 188] width 68 height 8
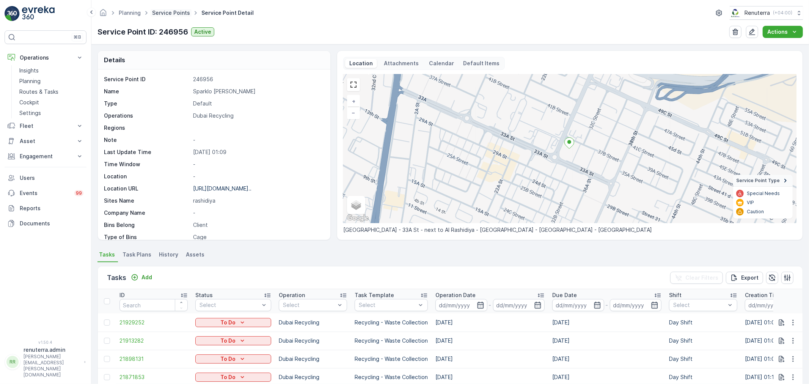
click at [154, 15] on link "Service Points" at bounding box center [171, 12] width 38 height 6
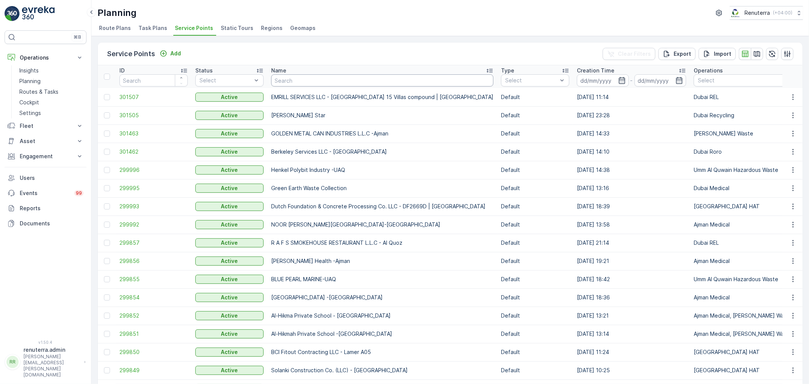
click at [284, 76] on input "text" at bounding box center [382, 80] width 222 height 12
type input "noor"
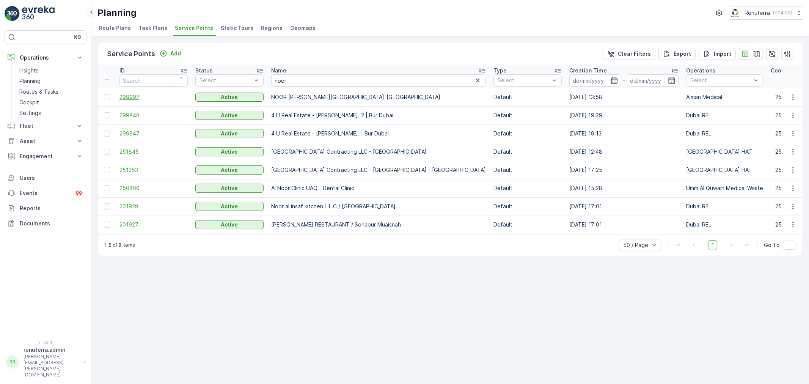
click at [126, 96] on span "299992" at bounding box center [153, 97] width 68 height 8
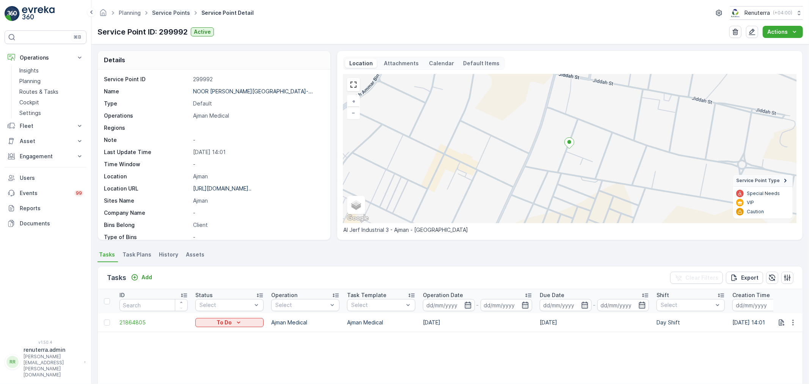
click at [166, 10] on link "Service Points" at bounding box center [171, 12] width 38 height 6
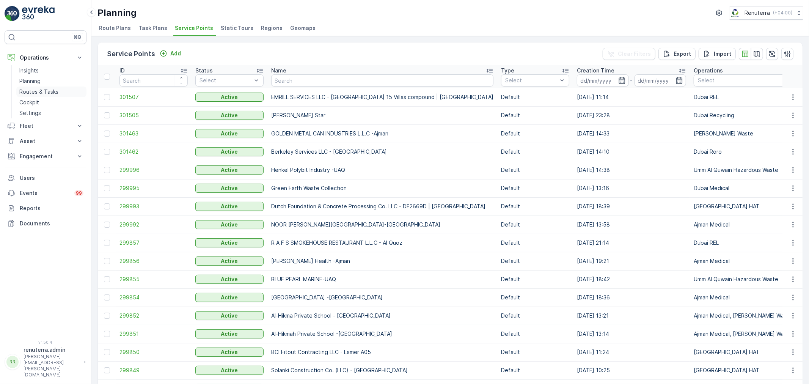
drag, startPoint x: 56, startPoint y: 97, endPoint x: 54, endPoint y: 89, distance: 8.2
click at [299, 86] on th "Name" at bounding box center [382, 76] width 230 height 23
click at [298, 84] on input "text" at bounding box center [382, 80] width 222 height 12
type input "acc"
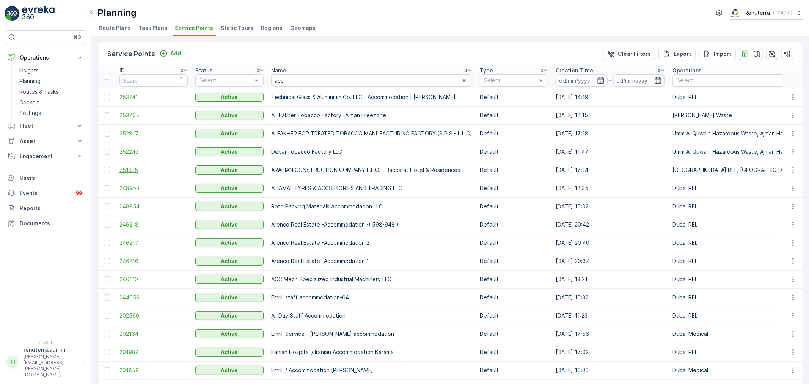
click at [149, 166] on span "251335" at bounding box center [153, 170] width 68 height 8
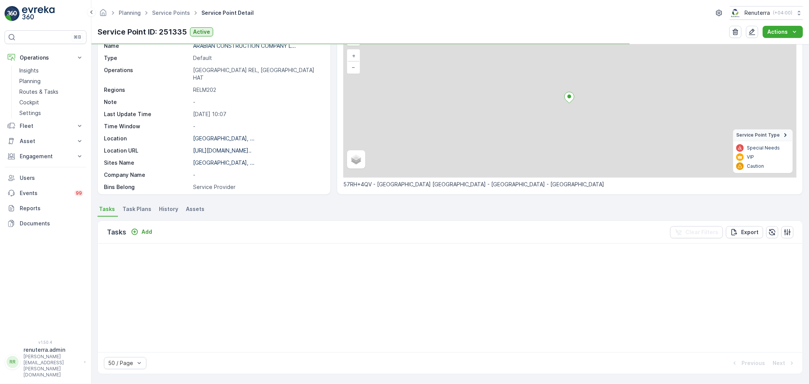
scroll to position [126, 0]
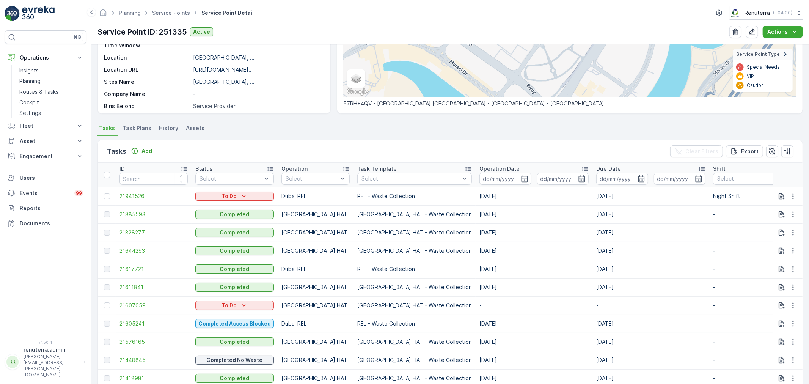
click at [103, 304] on td at bounding box center [107, 305] width 18 height 18
click at [105, 303] on div at bounding box center [107, 305] width 6 height 6
click at [104, 302] on input "checkbox" at bounding box center [104, 302] width 0 height 0
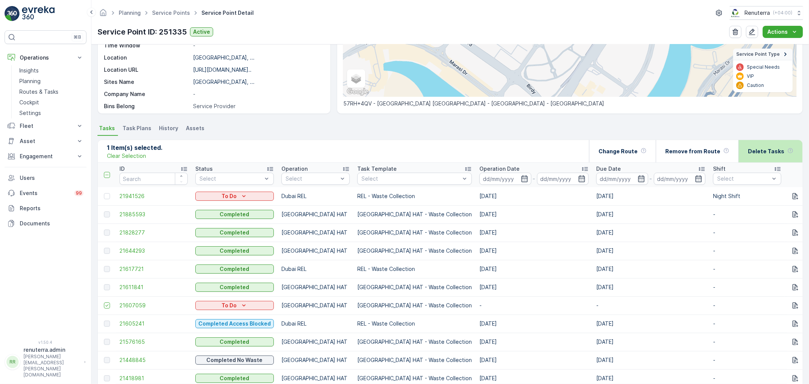
click at [766, 157] on div "Delete Tasks" at bounding box center [771, 151] width 46 height 22
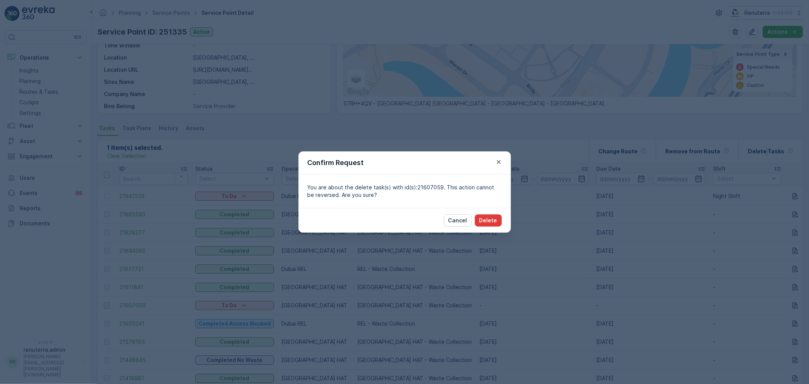
click at [486, 221] on p "Delete" at bounding box center [488, 221] width 18 height 8
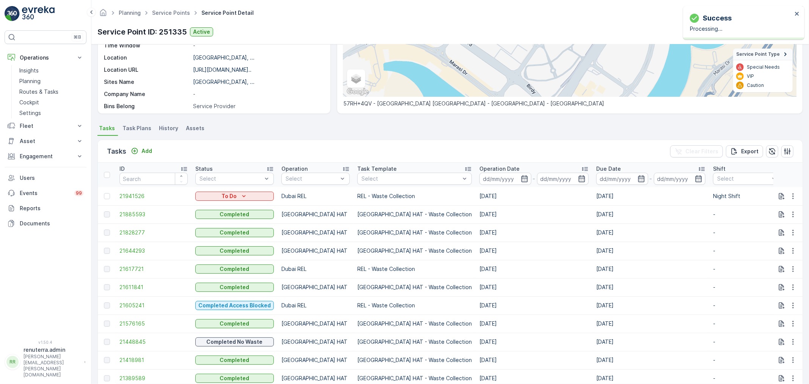
click at [174, 8] on ul "Service Points" at bounding box center [175, 13] width 49 height 11
click at [181, 16] on link "Service Points" at bounding box center [171, 12] width 38 height 6
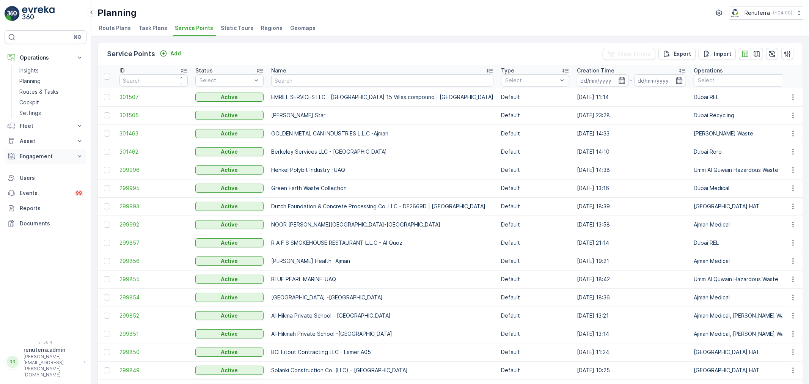
click at [33, 163] on button "Engagement" at bounding box center [46, 156] width 82 height 15
click at [309, 82] on input "text" at bounding box center [382, 80] width 222 height 12
type input "jabel"
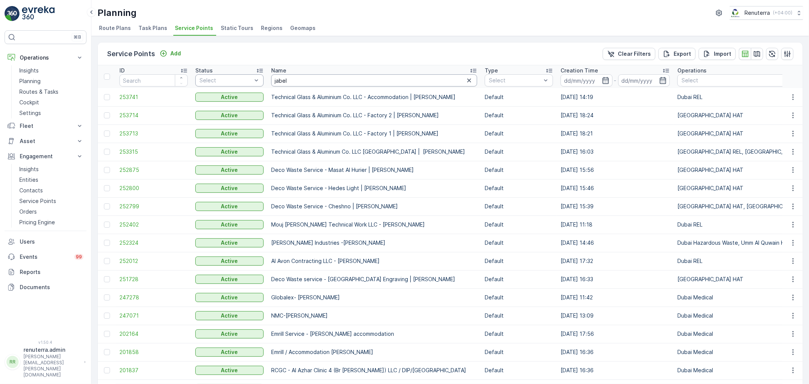
drag, startPoint x: 309, startPoint y: 81, endPoint x: 259, endPoint y: 80, distance: 50.4
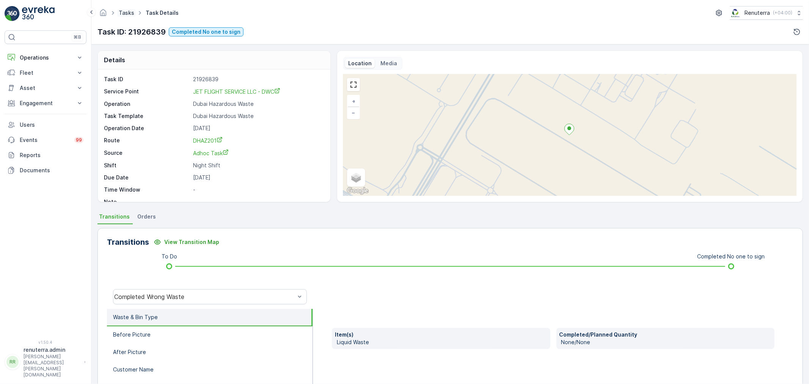
click at [121, 11] on link "Tasks" at bounding box center [127, 12] width 16 height 6
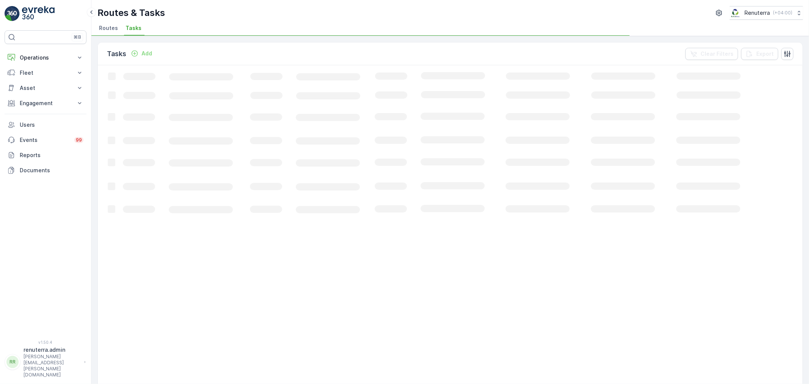
click at [116, 25] on span "Routes" at bounding box center [108, 28] width 19 height 8
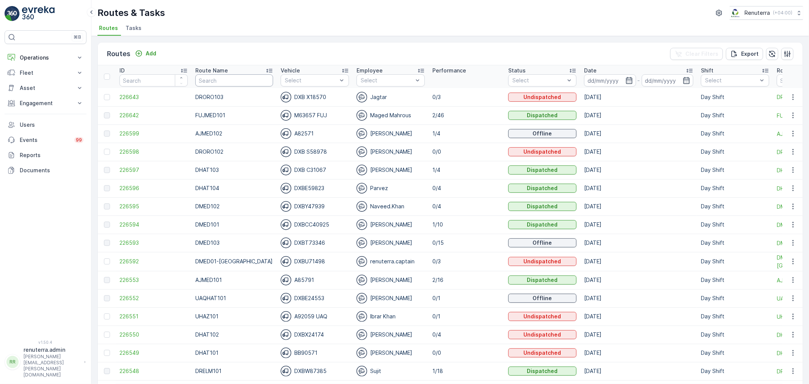
click at [221, 76] on input "text" at bounding box center [234, 80] width 78 height 12
click at [149, 95] on span "226643" at bounding box center [153, 97] width 68 height 8
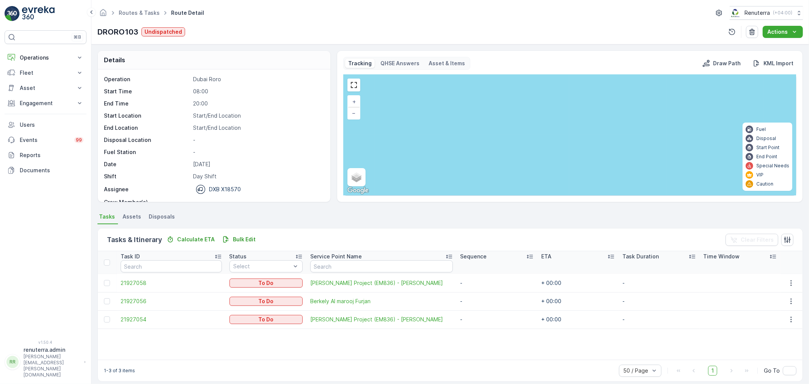
click at [138, 4] on div "Routes & Tasks Route Detail Renuterra ( +04:00 ) DRORO103 Undispatched Actions" at bounding box center [449, 22] width 717 height 44
click at [139, 11] on link "Routes & Tasks" at bounding box center [139, 12] width 41 height 6
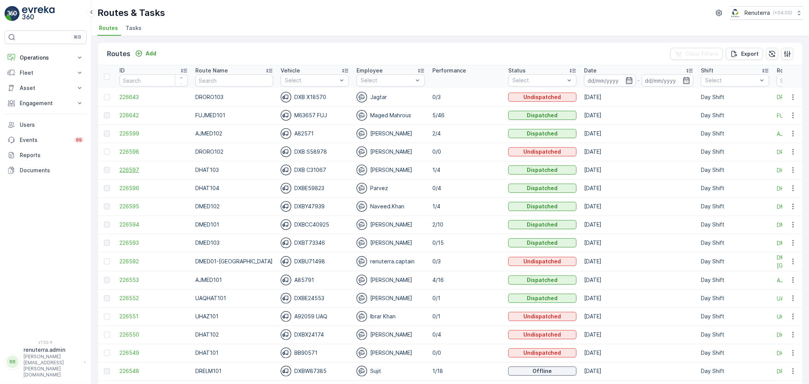
drag, startPoint x: 107, startPoint y: 150, endPoint x: 134, endPoint y: 166, distance: 31.4
click at [107, 150] on div at bounding box center [107, 152] width 6 height 6
click at [104, 149] on input "checkbox" at bounding box center [104, 149] width 0 height 0
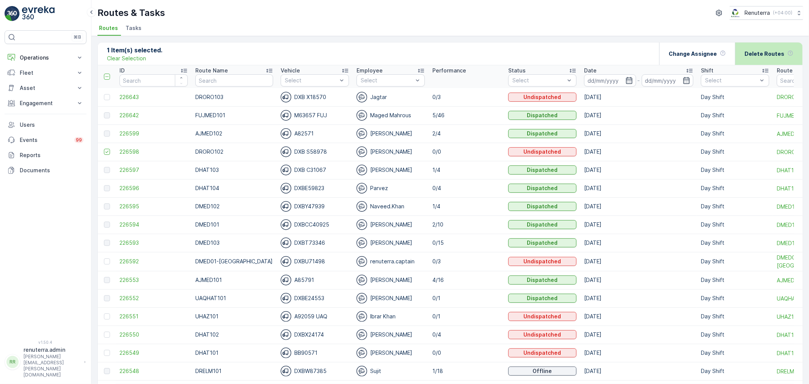
click at [762, 55] on p "Delete Routes" at bounding box center [764, 54] width 40 height 8
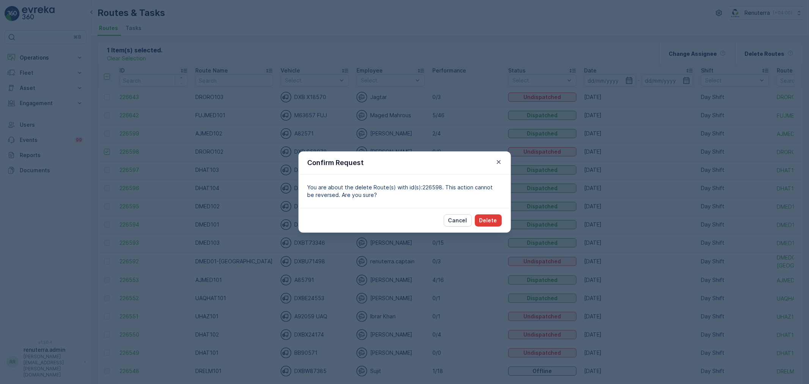
click at [501, 224] on button "Delete" at bounding box center [488, 220] width 27 height 12
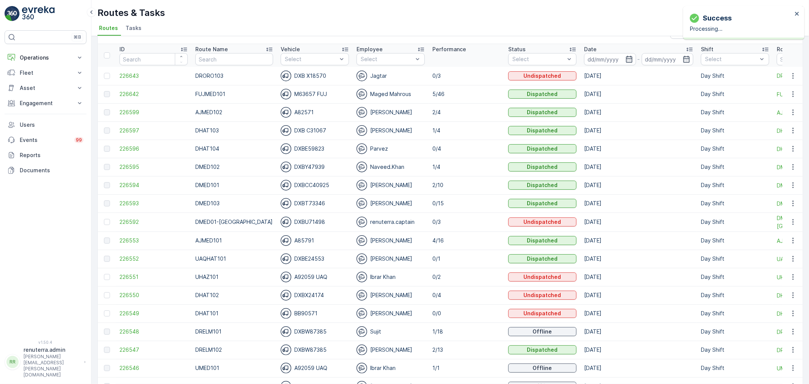
scroll to position [42, 0]
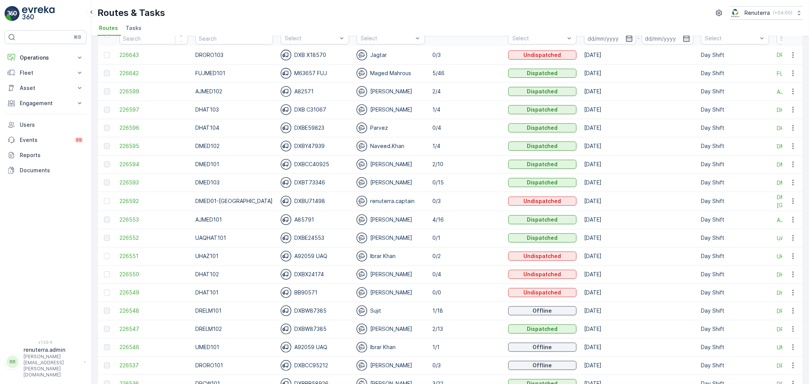
click at [99, 293] on td at bounding box center [107, 292] width 18 height 18
click at [108, 290] on div at bounding box center [107, 292] width 6 height 6
click at [104, 289] on input "checkbox" at bounding box center [104, 289] width 0 height 0
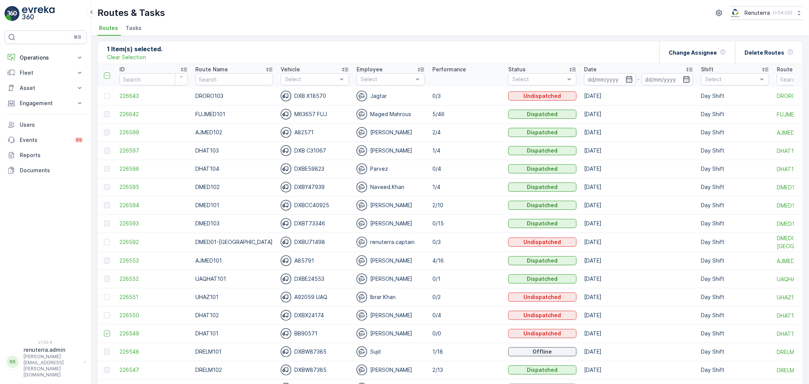
scroll to position [0, 0]
click at [783, 58] on div "Delete Routes" at bounding box center [768, 53] width 49 height 22
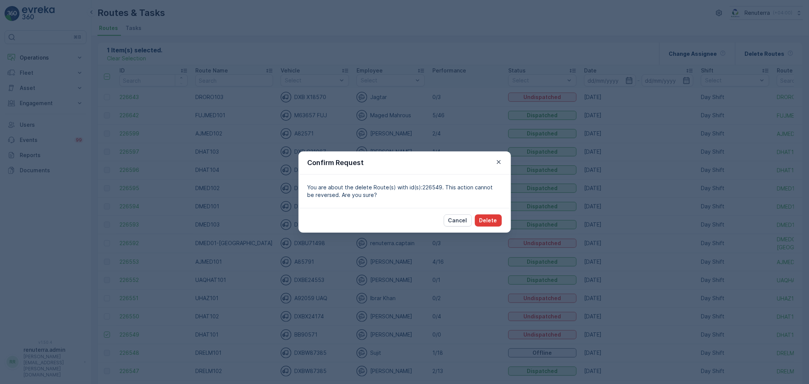
click at [486, 215] on button "Delete" at bounding box center [488, 220] width 27 height 12
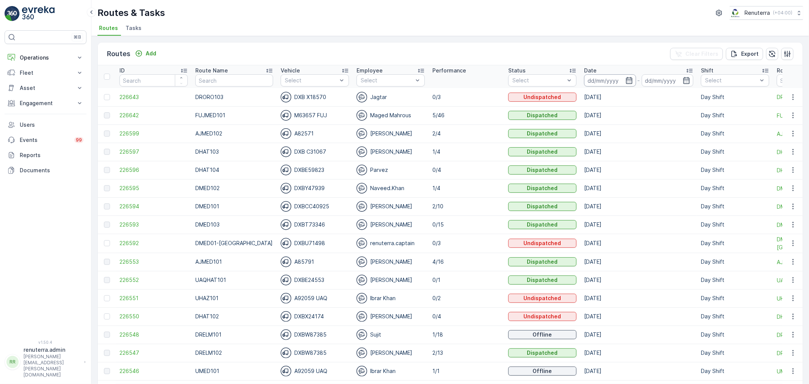
drag, startPoint x: 582, startPoint y: 78, endPoint x: 582, endPoint y: 85, distance: 6.1
click at [584, 78] on input at bounding box center [610, 80] width 52 height 12
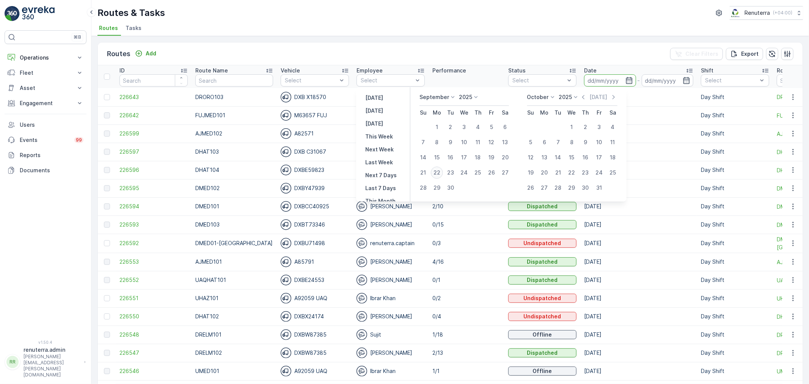
click at [438, 173] on div "22" at bounding box center [437, 172] width 12 height 12
type input "[DATE]"
drag, startPoint x: 438, startPoint y: 173, endPoint x: 438, endPoint y: 183, distance: 10.2
click at [438, 173] on div "22" at bounding box center [437, 172] width 12 height 12
type input "[DATE]"
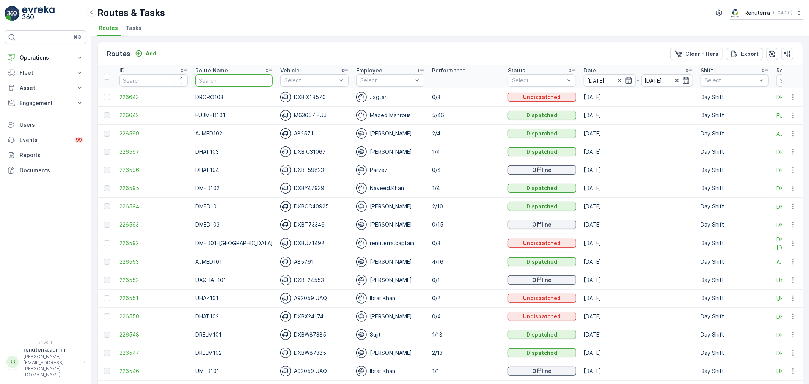
click at [219, 74] on input "text" at bounding box center [233, 80] width 77 height 12
type input "DROR"
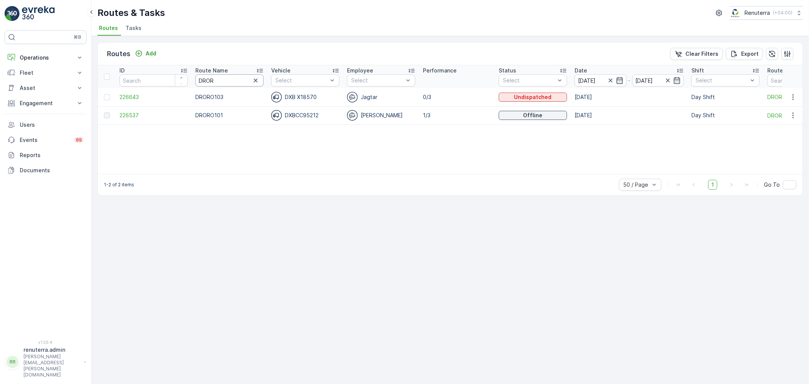
click at [196, 80] on input "DROR" at bounding box center [229, 80] width 68 height 12
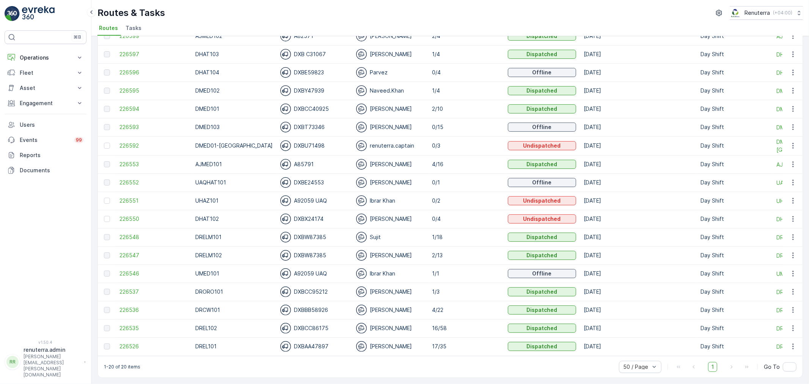
scroll to position [101, 0]
click at [127, 215] on span "226550" at bounding box center [153, 219] width 68 height 8
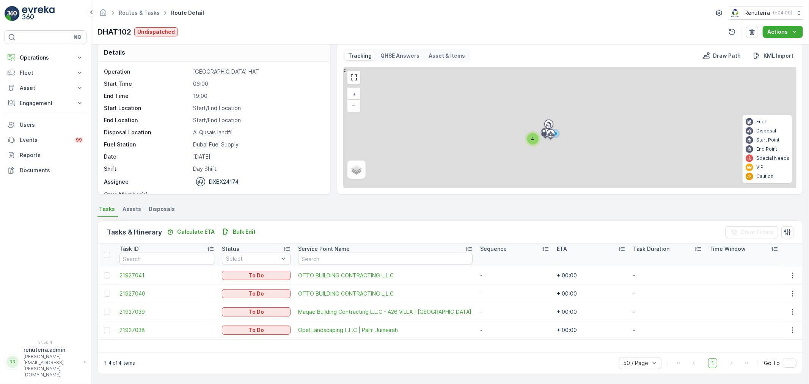
scroll to position [8, 0]
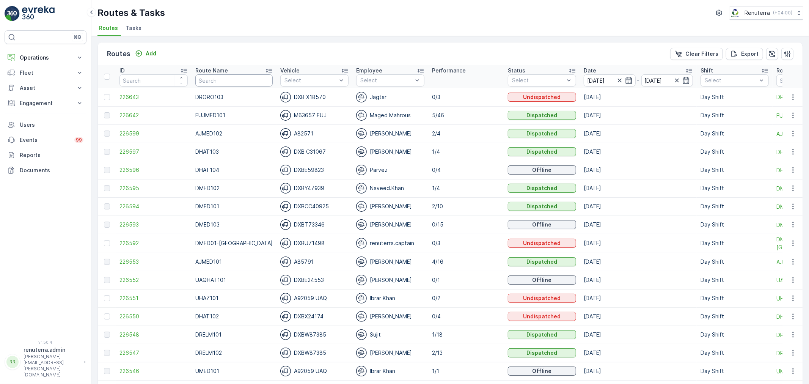
click at [211, 77] on input "text" at bounding box center [233, 80] width 77 height 12
type input "DROR"
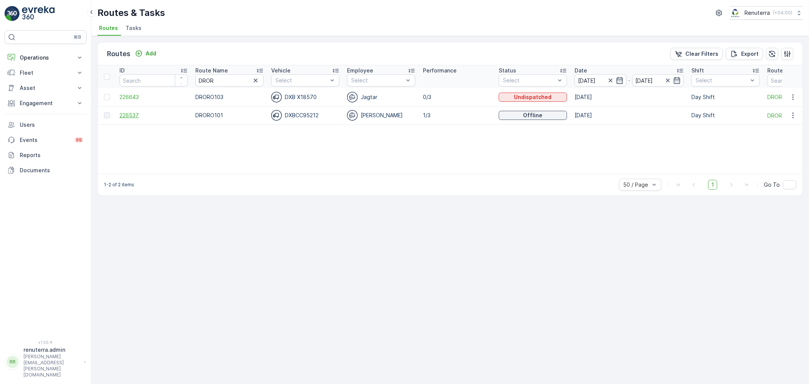
click at [132, 114] on span "226537" at bounding box center [153, 115] width 68 height 8
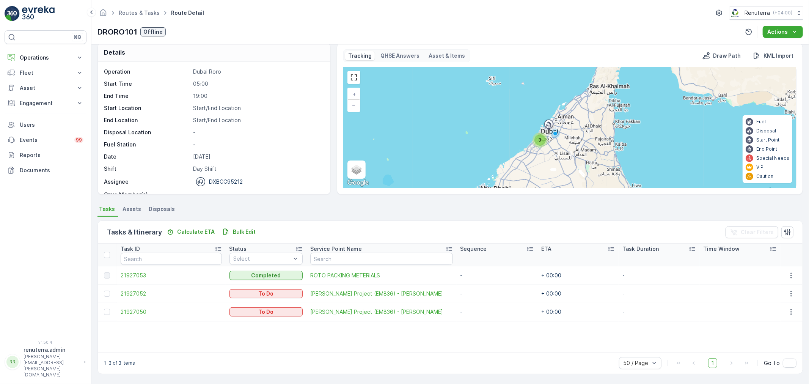
scroll to position [7, 0]
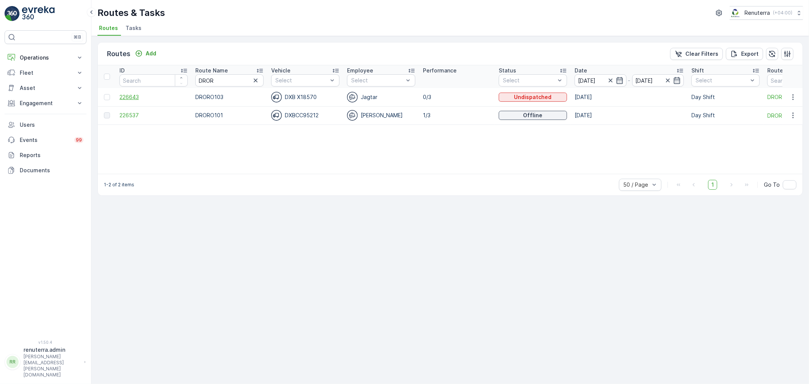
click at [140, 93] on span "226643" at bounding box center [153, 97] width 68 height 8
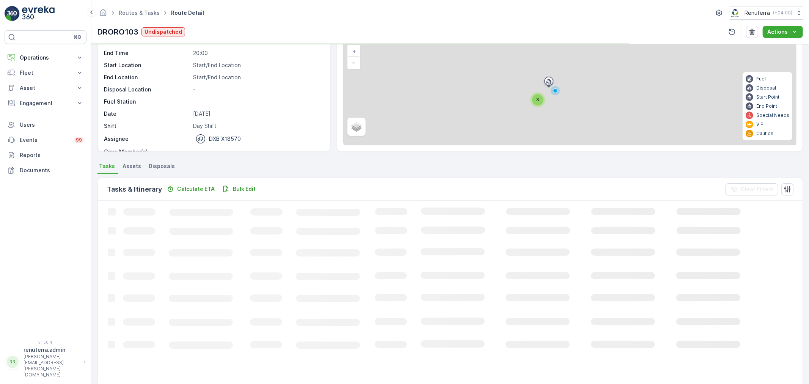
scroll to position [8, 0]
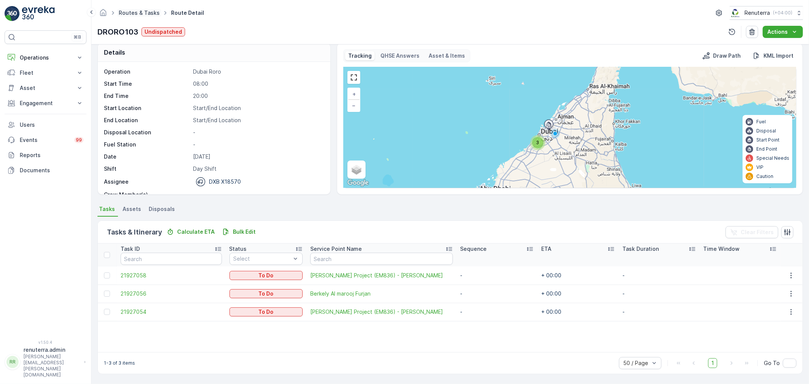
click at [135, 14] on link "Routes & Tasks" at bounding box center [139, 12] width 41 height 6
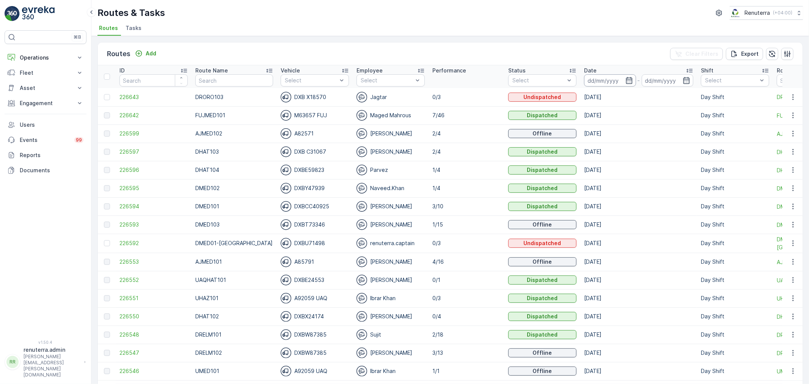
click at [625, 82] on icon "button" at bounding box center [629, 81] width 8 height 8
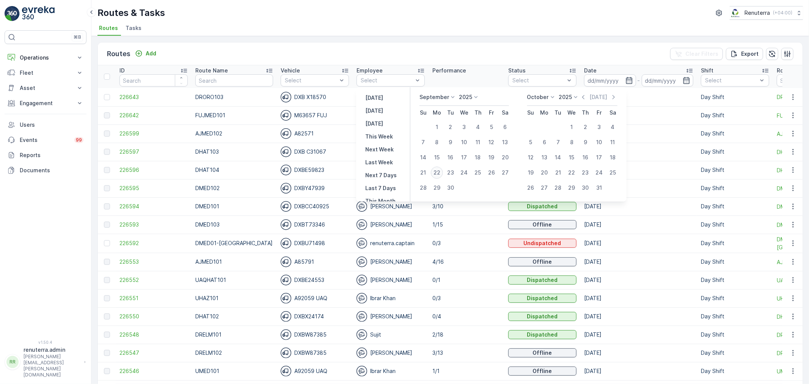
click at [441, 172] on div "22" at bounding box center [437, 172] width 12 height 12
type input "[DATE]"
drag, startPoint x: 441, startPoint y: 172, endPoint x: 446, endPoint y: 191, distance: 19.6
click at [441, 173] on div "22" at bounding box center [437, 172] width 12 height 12
type input "[DATE]"
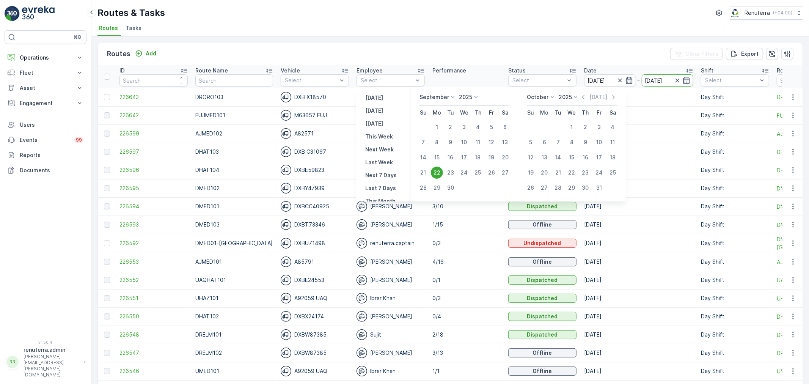
click at [438, 175] on div "22" at bounding box center [437, 172] width 12 height 12
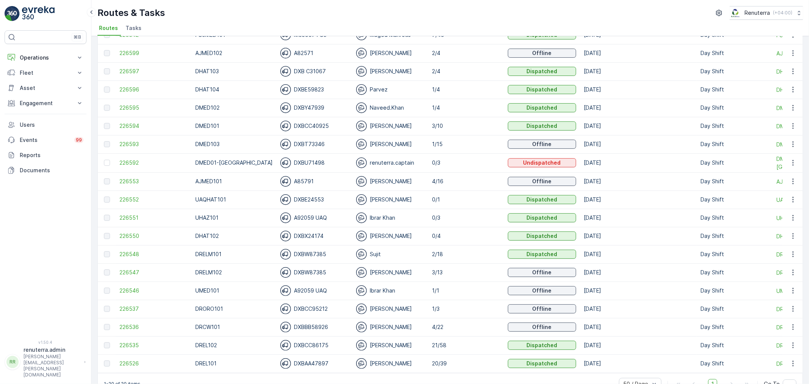
scroll to position [84, 0]
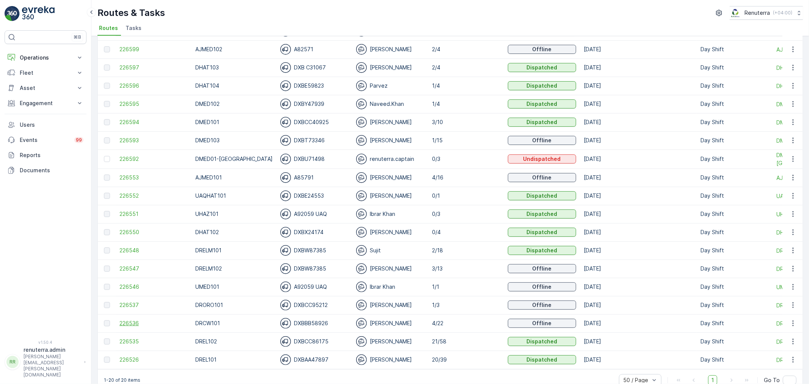
click at [145, 324] on span "226536" at bounding box center [153, 323] width 68 height 8
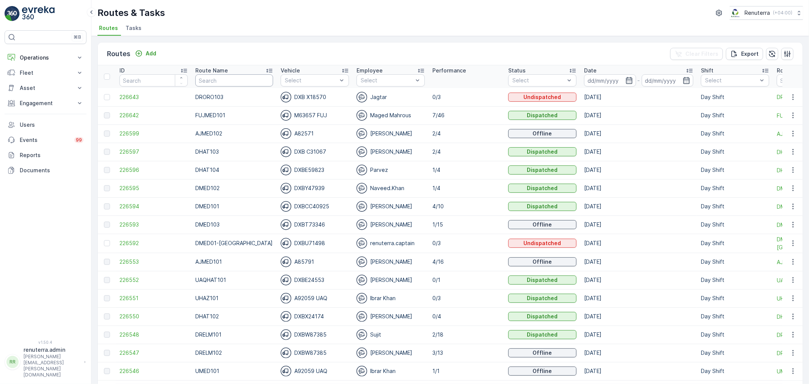
click at [214, 82] on input "text" at bounding box center [234, 80] width 78 height 12
type input "drelm"
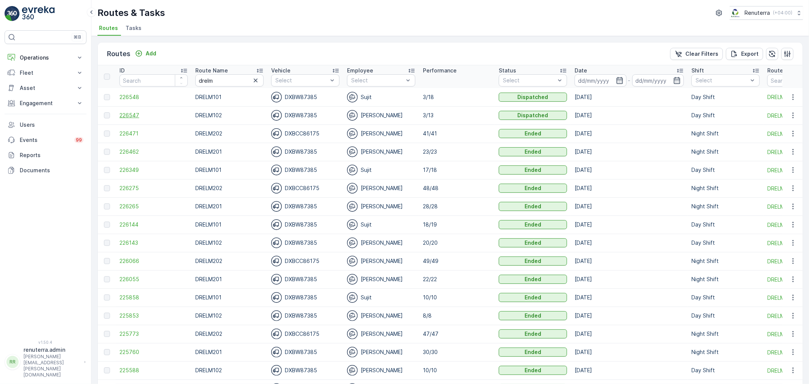
click at [146, 115] on span "226547" at bounding box center [153, 115] width 68 height 8
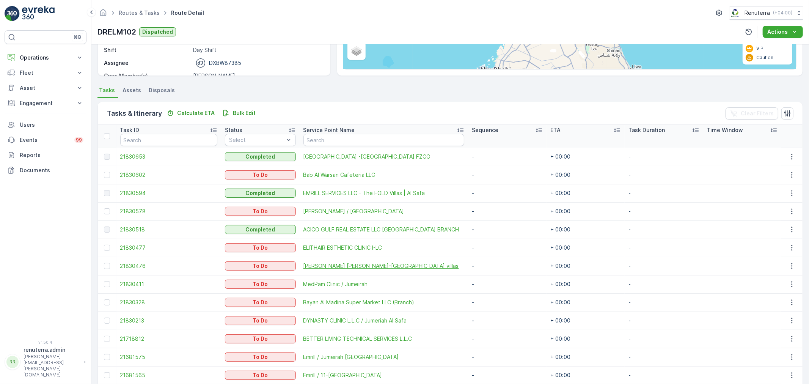
scroll to position [158, 0]
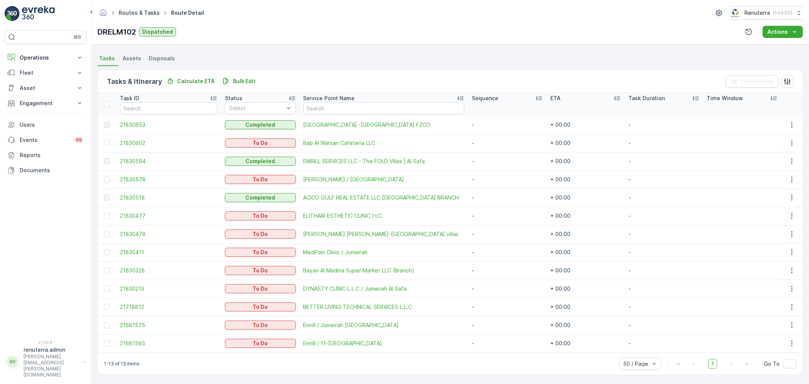
click at [132, 16] on link "Routes & Tasks" at bounding box center [139, 12] width 41 height 6
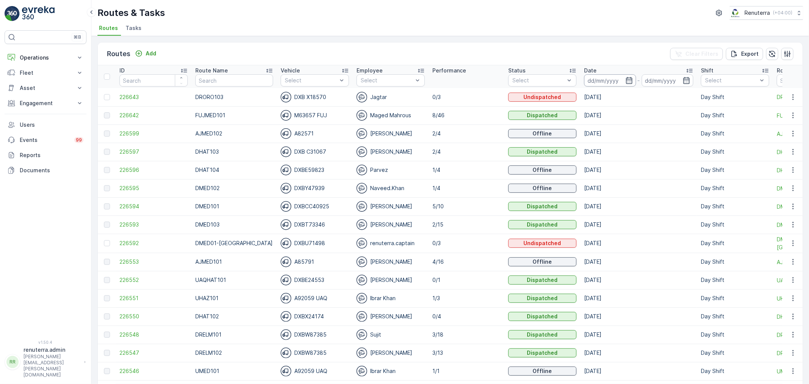
click at [612, 82] on input at bounding box center [610, 80] width 52 height 12
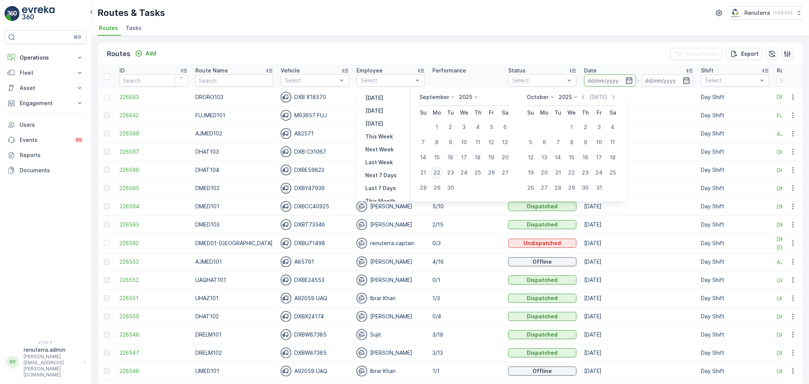
click at [439, 176] on div "22" at bounding box center [437, 172] width 12 height 12
type input "[DATE]"
click at [439, 176] on div "22" at bounding box center [437, 172] width 12 height 12
type input "[DATE]"
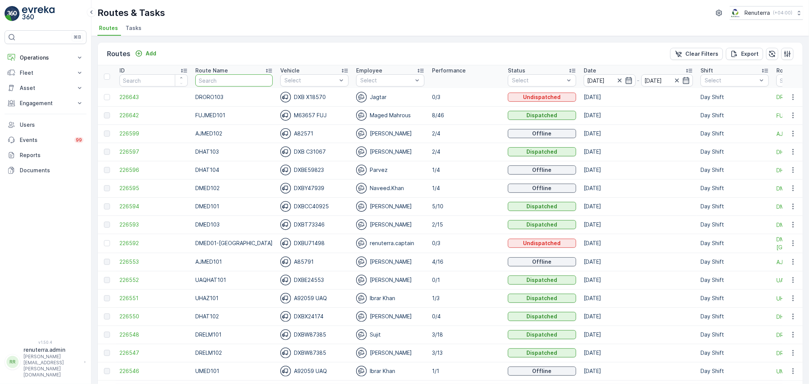
click at [207, 74] on input "text" at bounding box center [233, 80] width 77 height 12
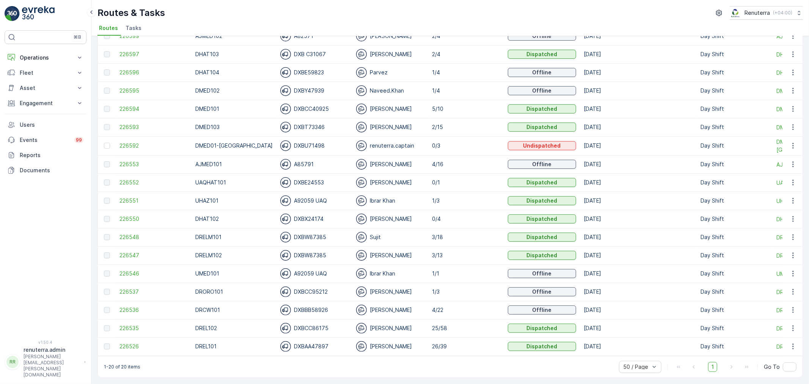
scroll to position [59, 0]
